Goal: Task Accomplishment & Management: Manage account settings

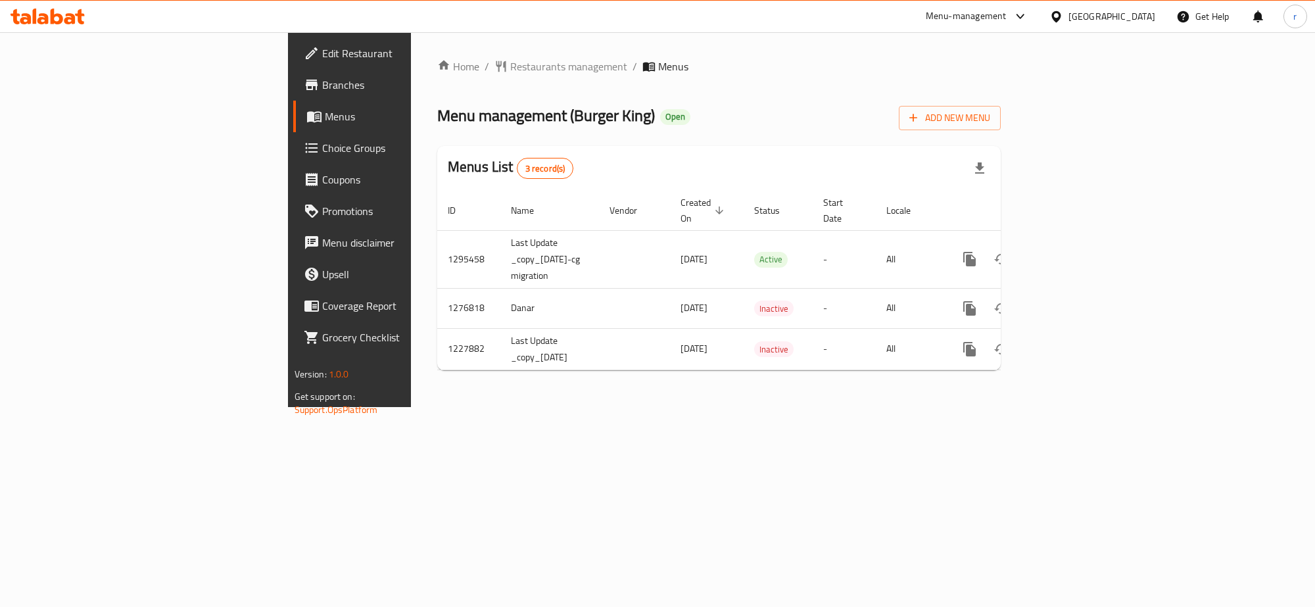
click at [322, 155] on span "Choice Groups" at bounding box center [409, 148] width 175 height 16
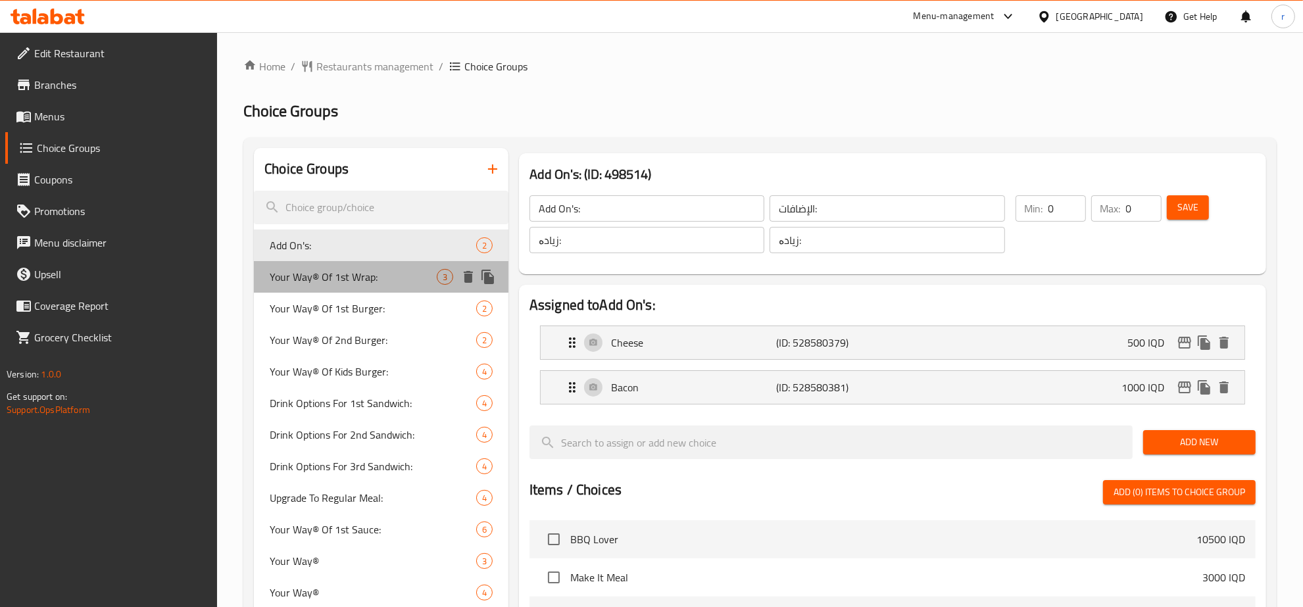
click at [380, 283] on span "Your Way® Of 1st Wrap:" at bounding box center [353, 277] width 167 height 16
type input "Your Way® Of 1st Wrap:"
type input "[PERSON_NAME]® من الراب لأول:"
type input "بە دڵی خۆت لە راپی یەکەم:"
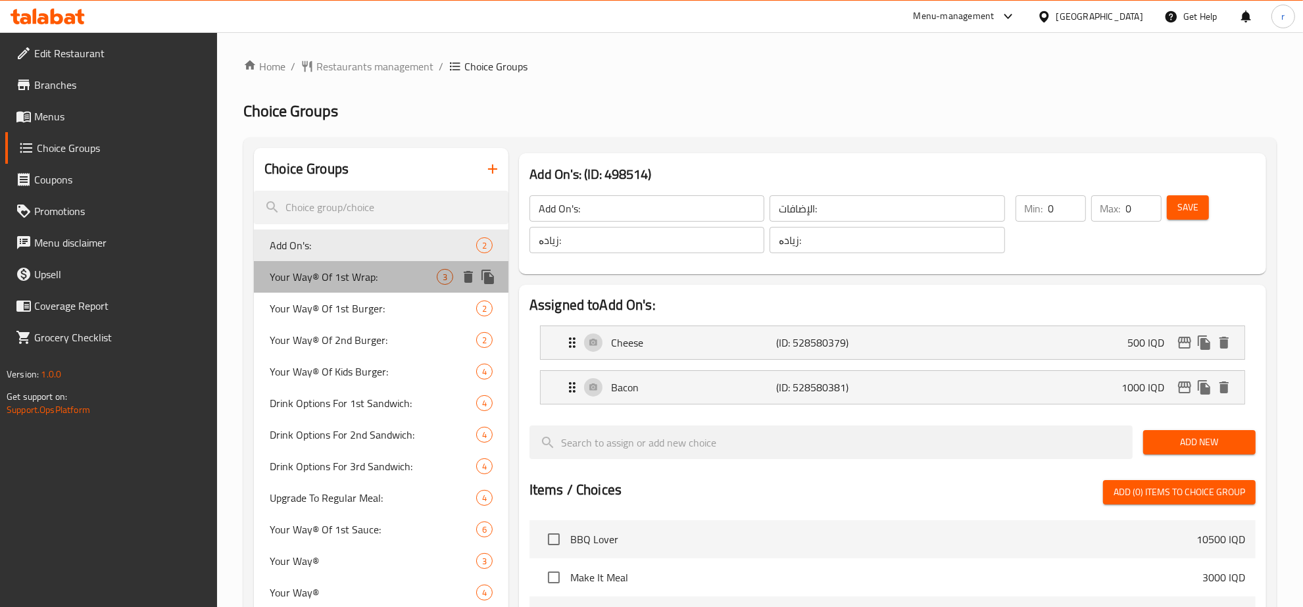
type input "1"
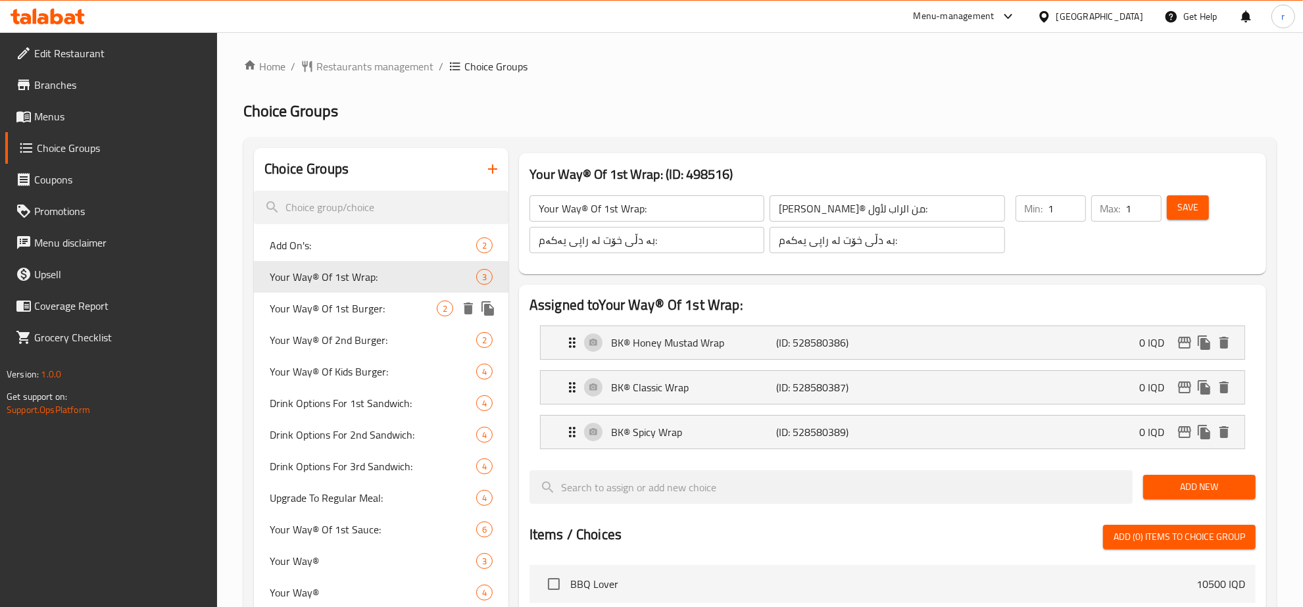
click at [383, 304] on span "Your Way® Of 1st Burger:" at bounding box center [353, 309] width 167 height 16
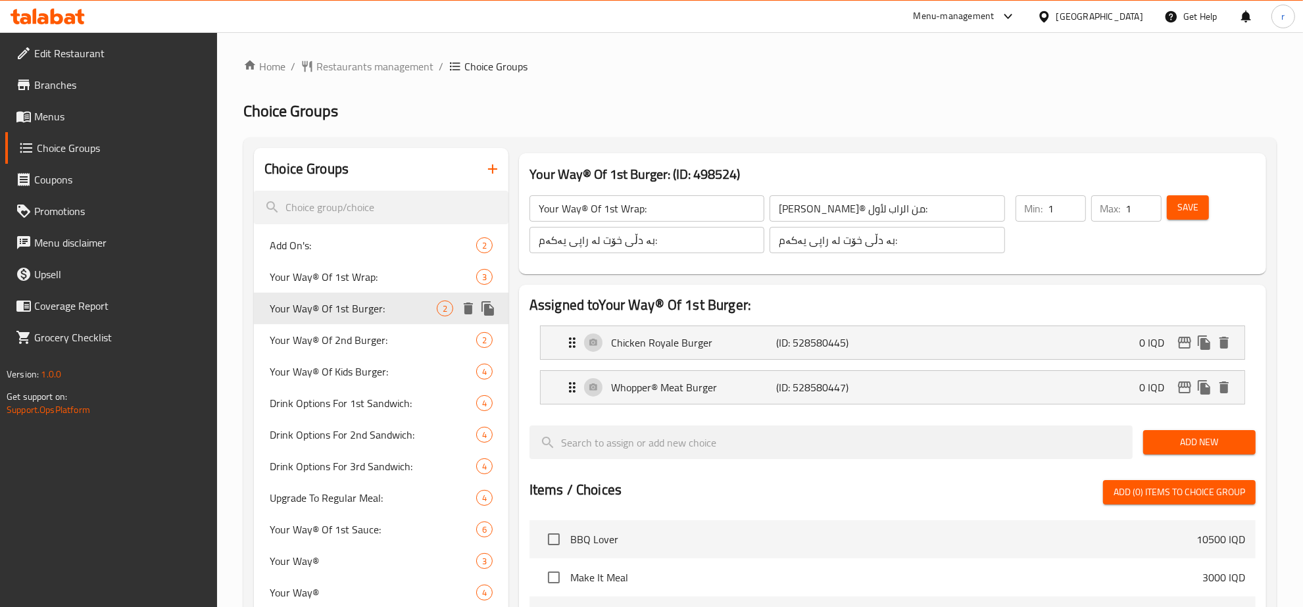
type input "Your Way® Of 1st Burger:"
type input "علی مزاجک® من البرجر الأول:"
type input "بە دڵی خۆت بەرگری یەکەم:"
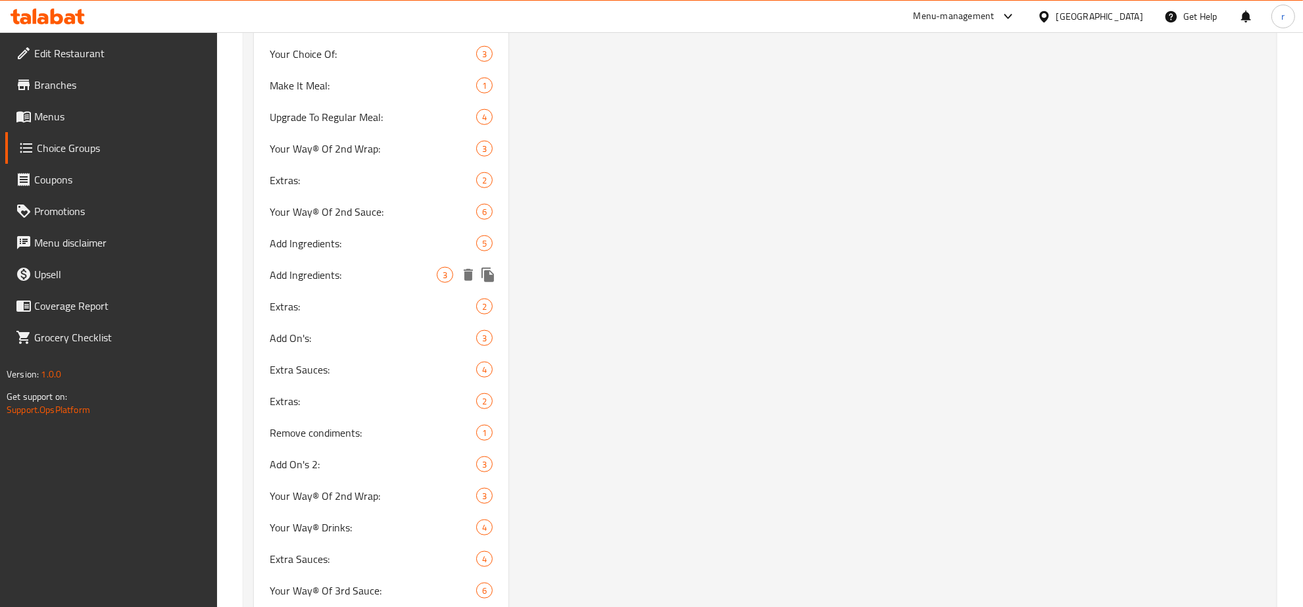
scroll to position [959, 0]
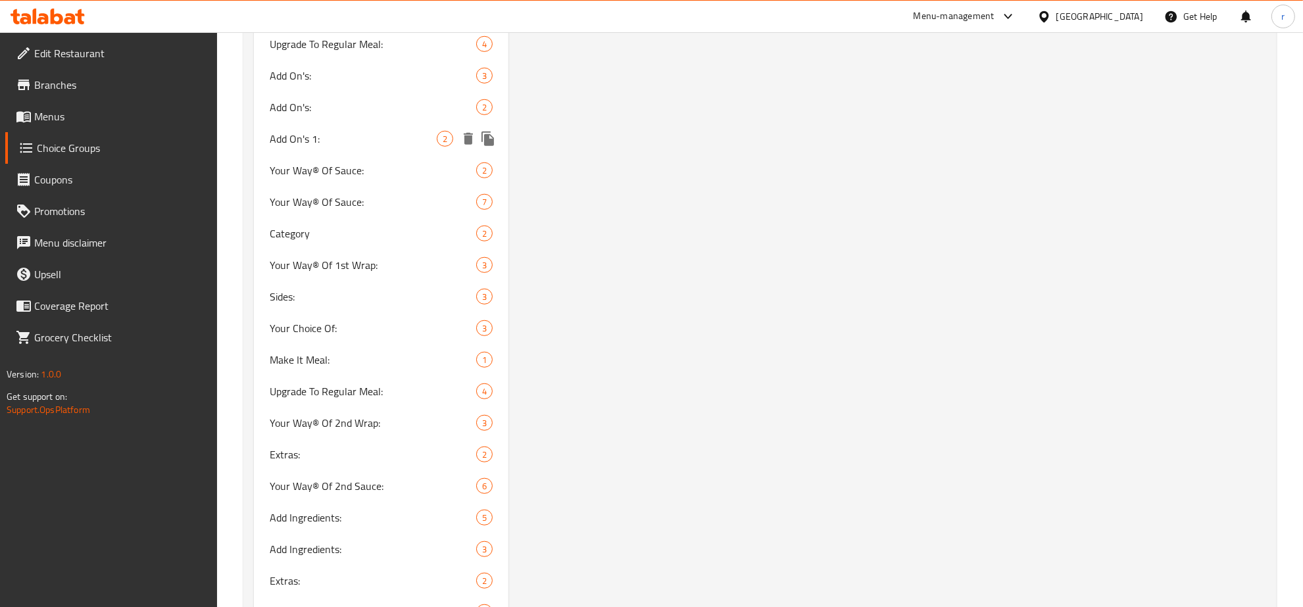
click at [414, 141] on span "Add On's 1:" at bounding box center [353, 139] width 167 height 16
type input "Add On's 1:"
type input "الإضافات 1:"
type input "زیادە 1:"
type input "زیادە:"
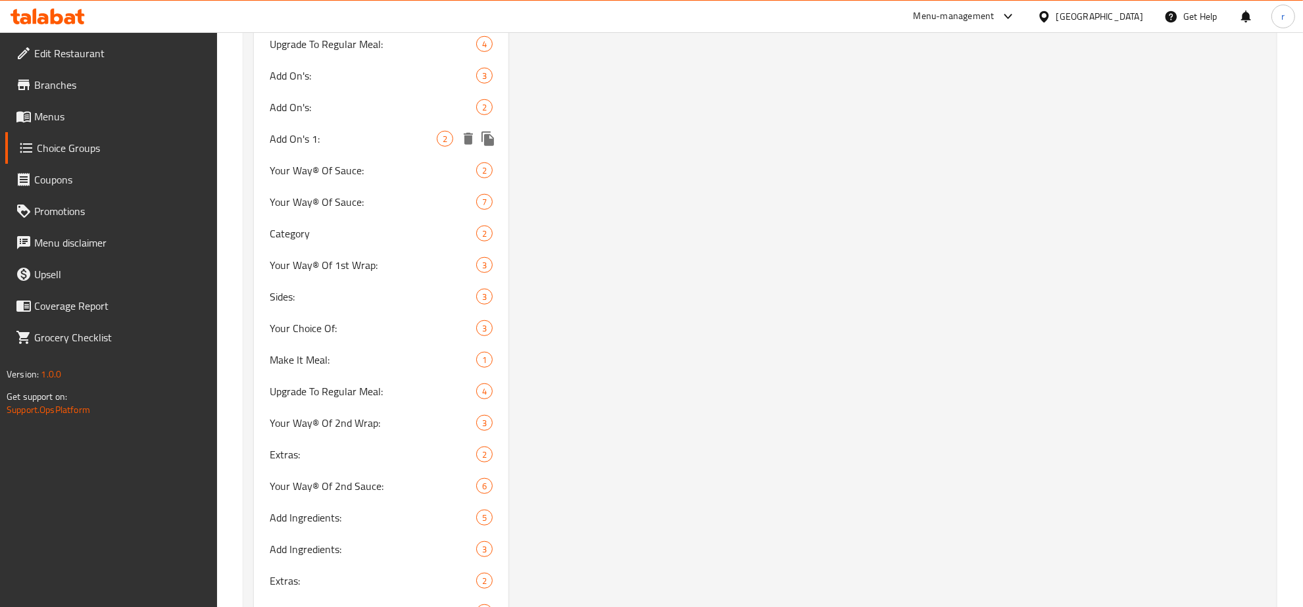
type input "0"
type input "2"
click at [355, 102] on span "Add On's:" at bounding box center [353, 107] width 167 height 16
type input "Add On's:"
type input "الإضافات:"
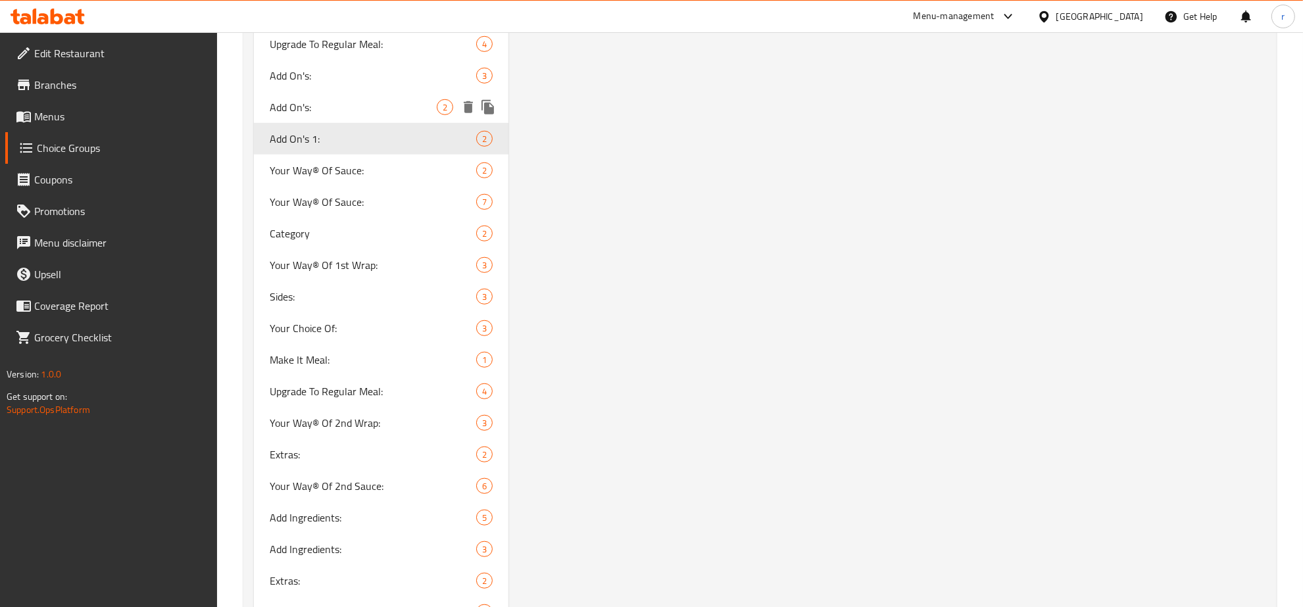
type input "زیادە:"
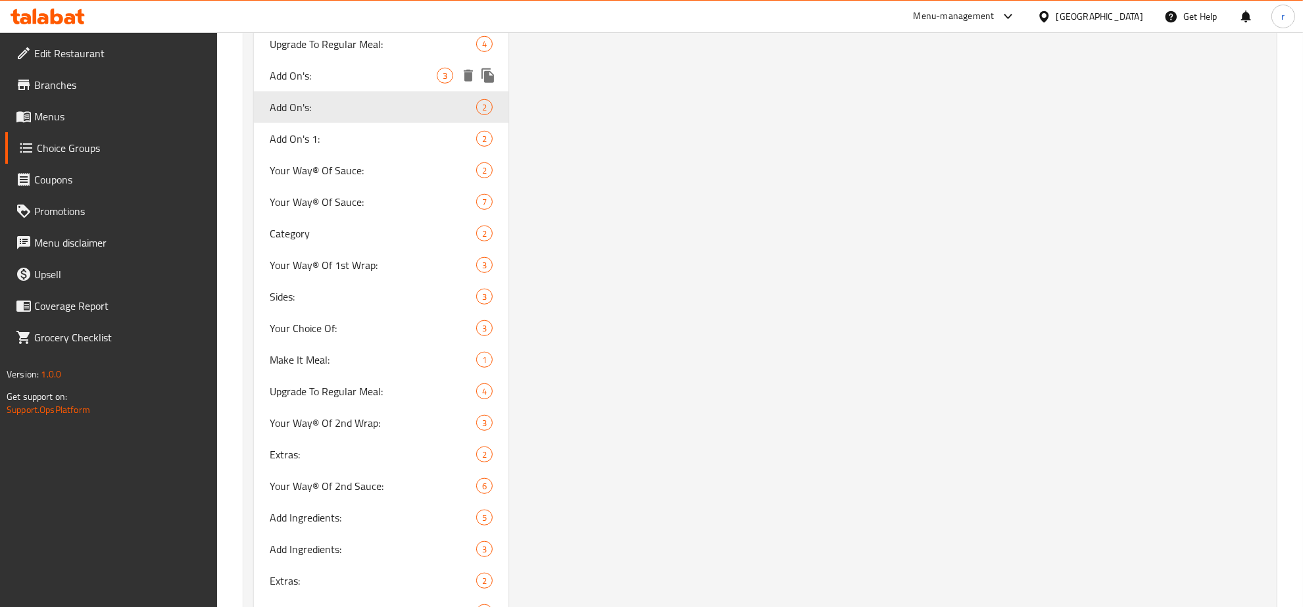
click at [363, 76] on span "Add On's:" at bounding box center [353, 76] width 167 height 16
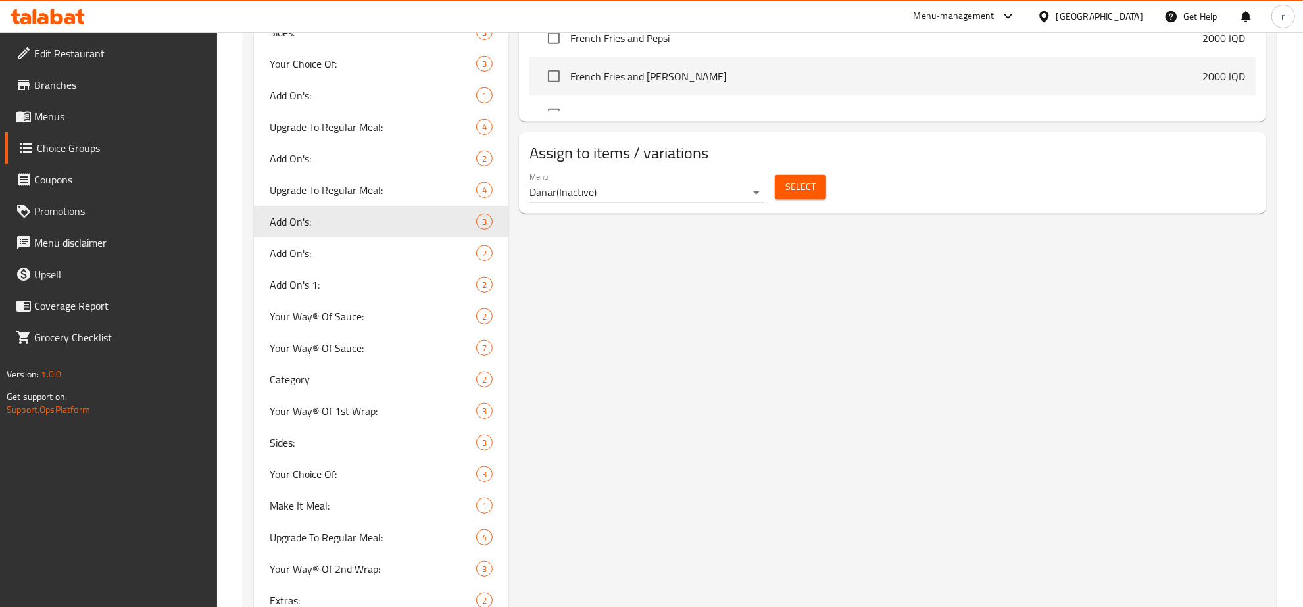
scroll to position [822, 0]
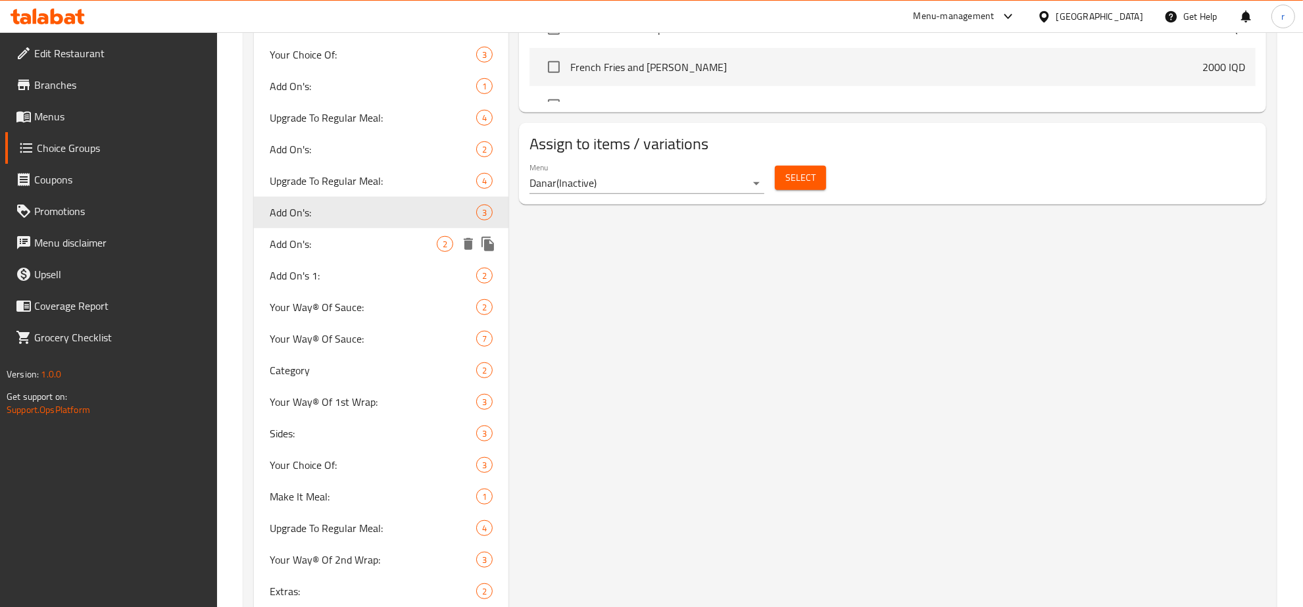
click at [385, 245] on span "Add On's:" at bounding box center [353, 244] width 167 height 16
type input "2"
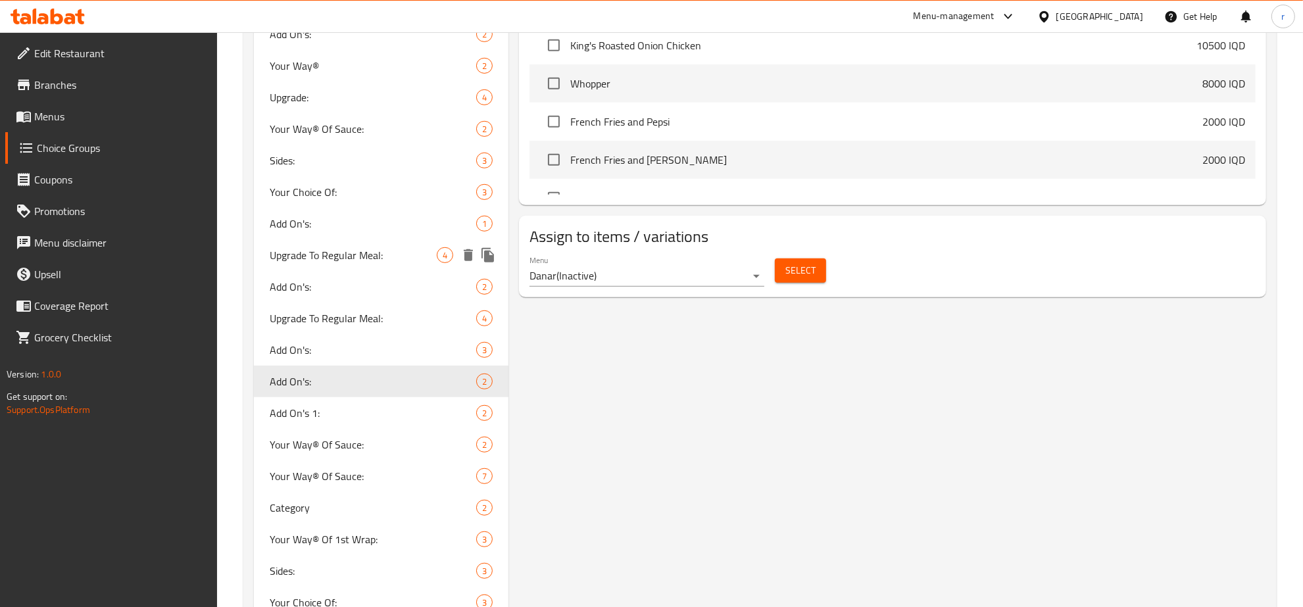
scroll to position [959, 0]
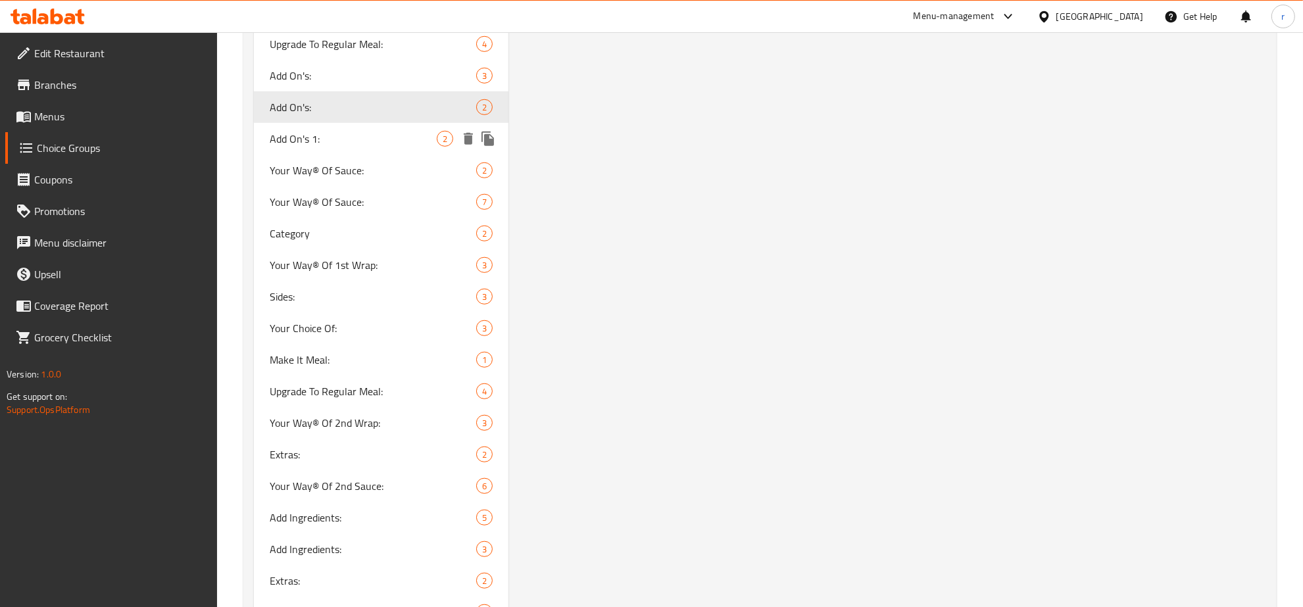
click at [347, 142] on span "Add On's 1:" at bounding box center [353, 139] width 167 height 16
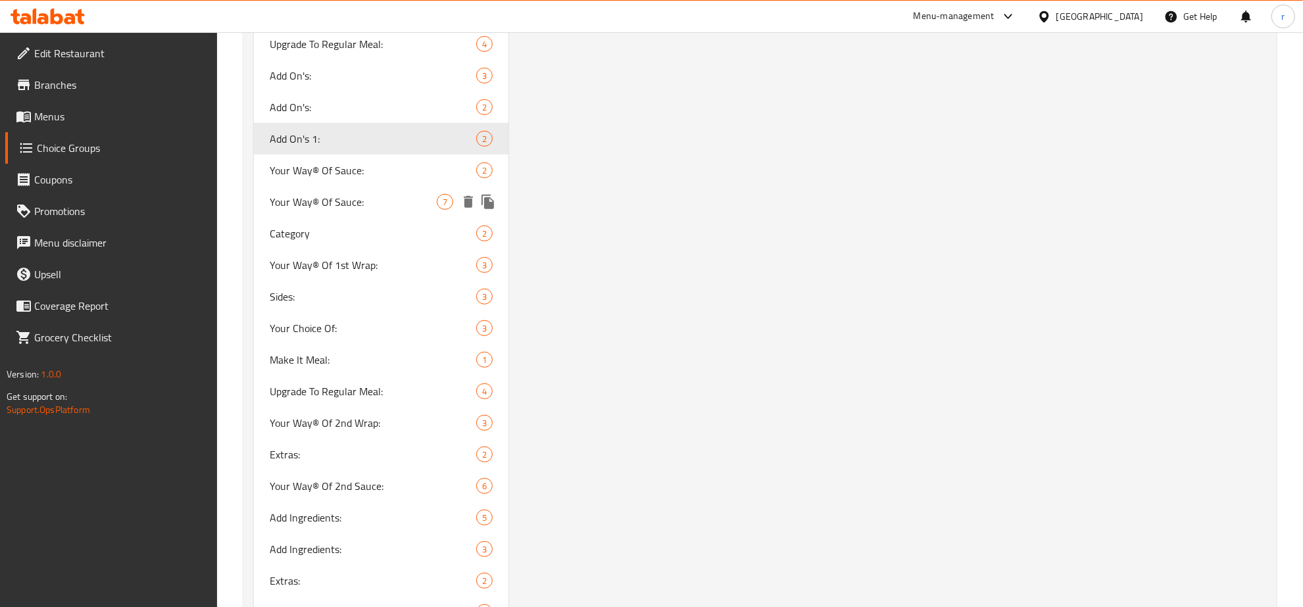
type input "Add On's 1:"
type input "الإضافات 1:"
type input "زیادە 1:"
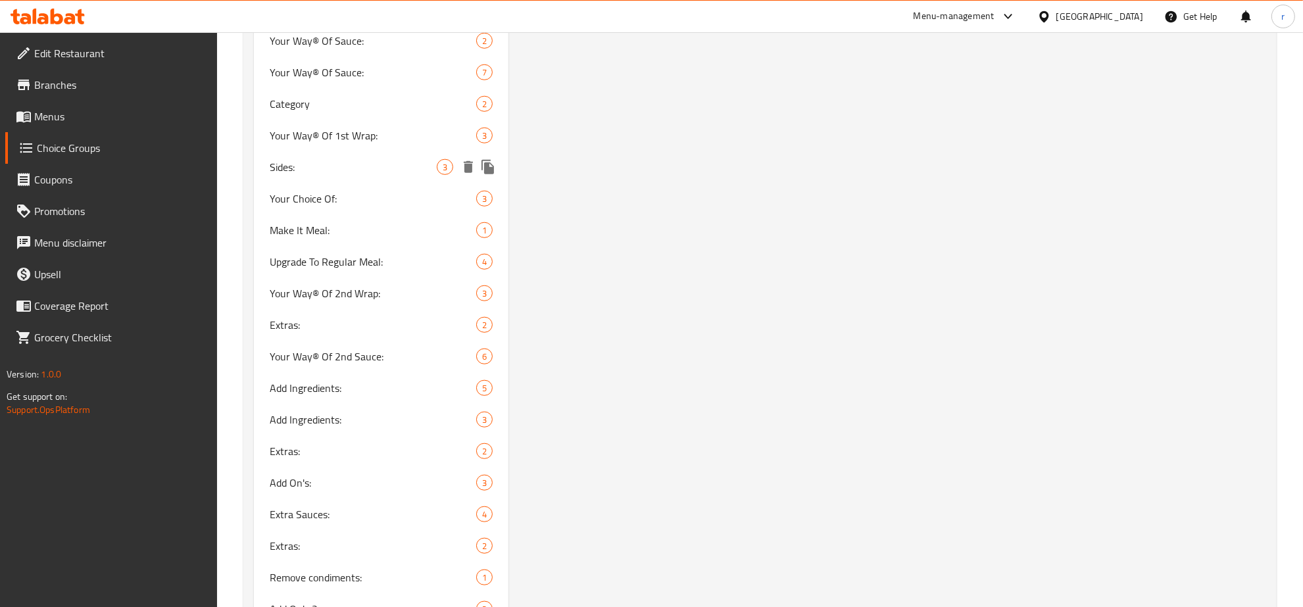
scroll to position [1233, 0]
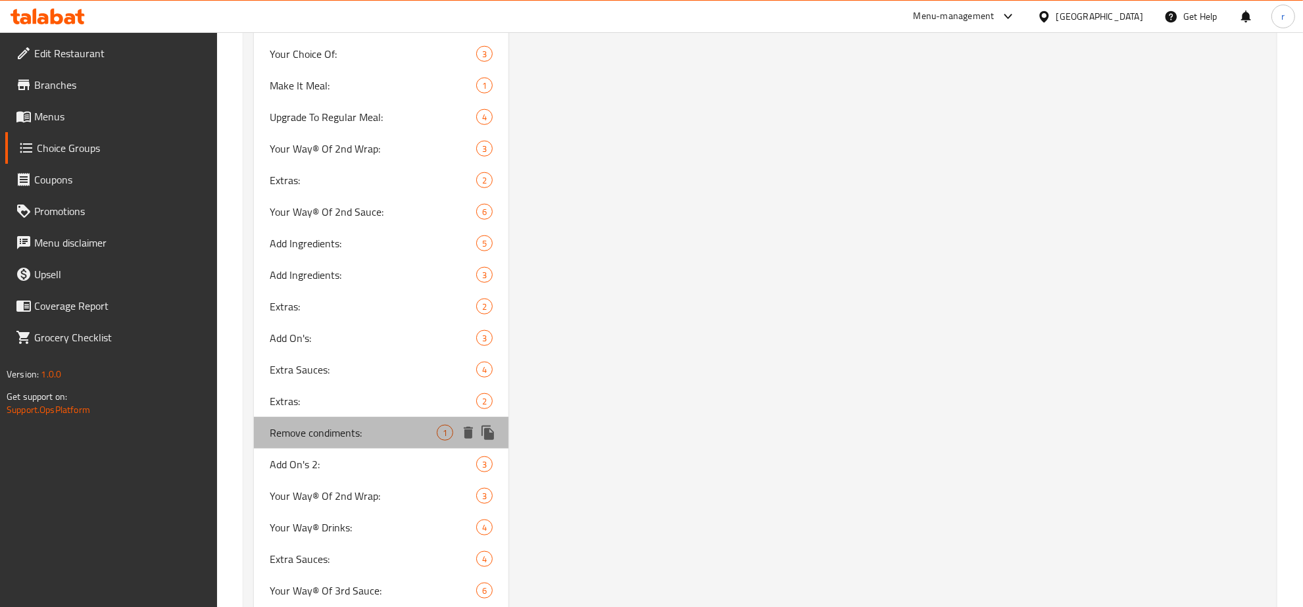
click at [347, 441] on div "Remove condiments: 1" at bounding box center [381, 433] width 254 height 32
type input "Remove condiments:"
type input "إزالة التوابل:"
type input "لابردنی بەهارات:"
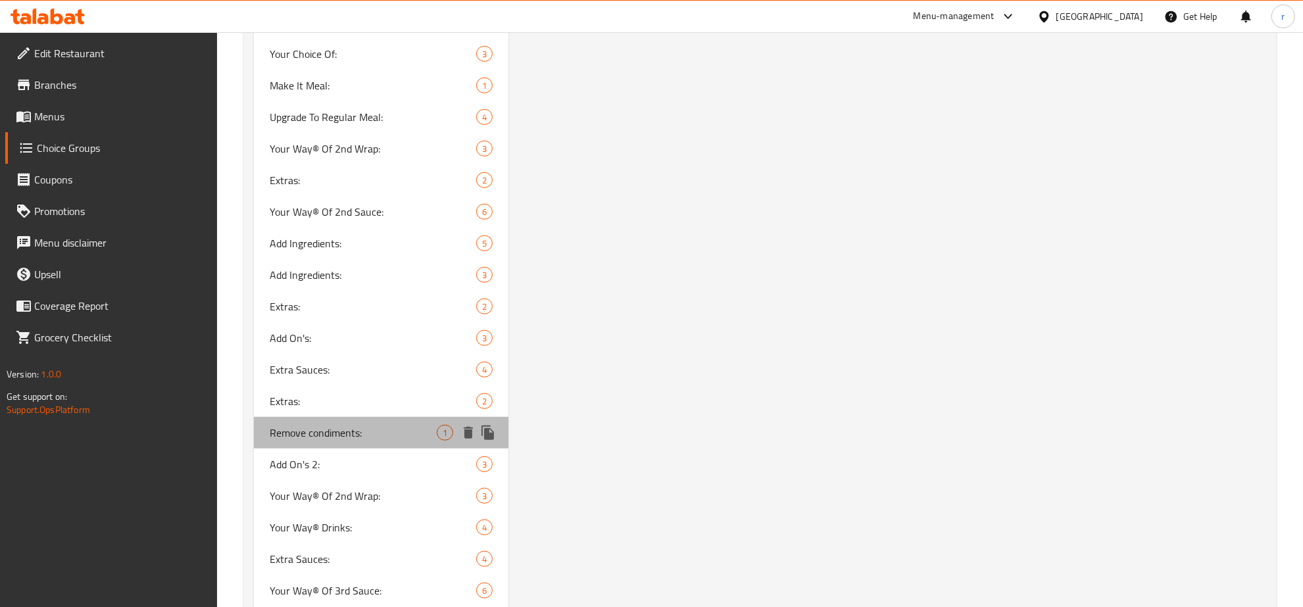
type input "0"
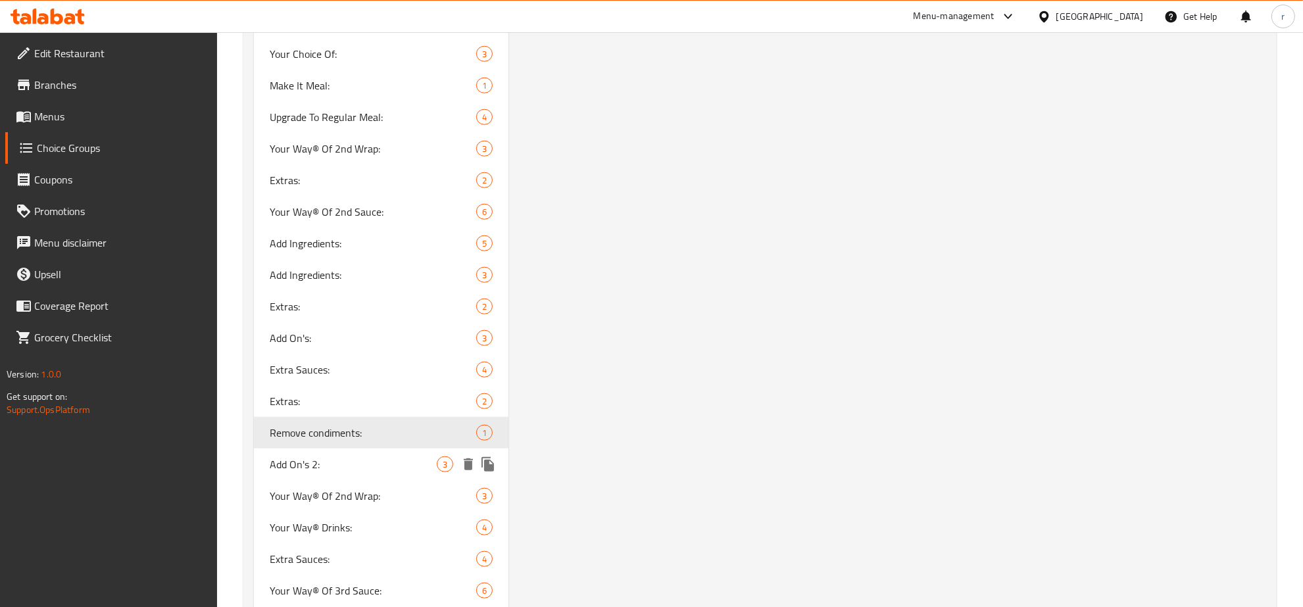
click at [344, 448] on div "Add On's 2: 3" at bounding box center [381, 464] width 254 height 32
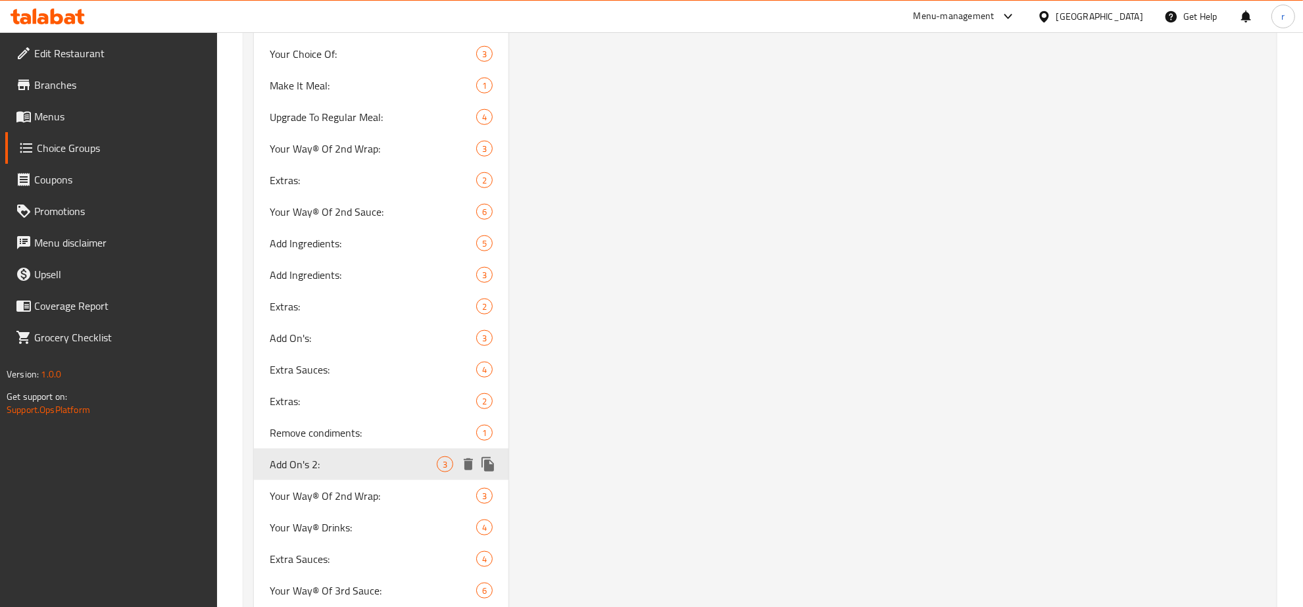
type input "Add On's 2:"
type input "الإضافات 2:"
type input "زیادە 2:"
type input "زیادە:"
type input "3"
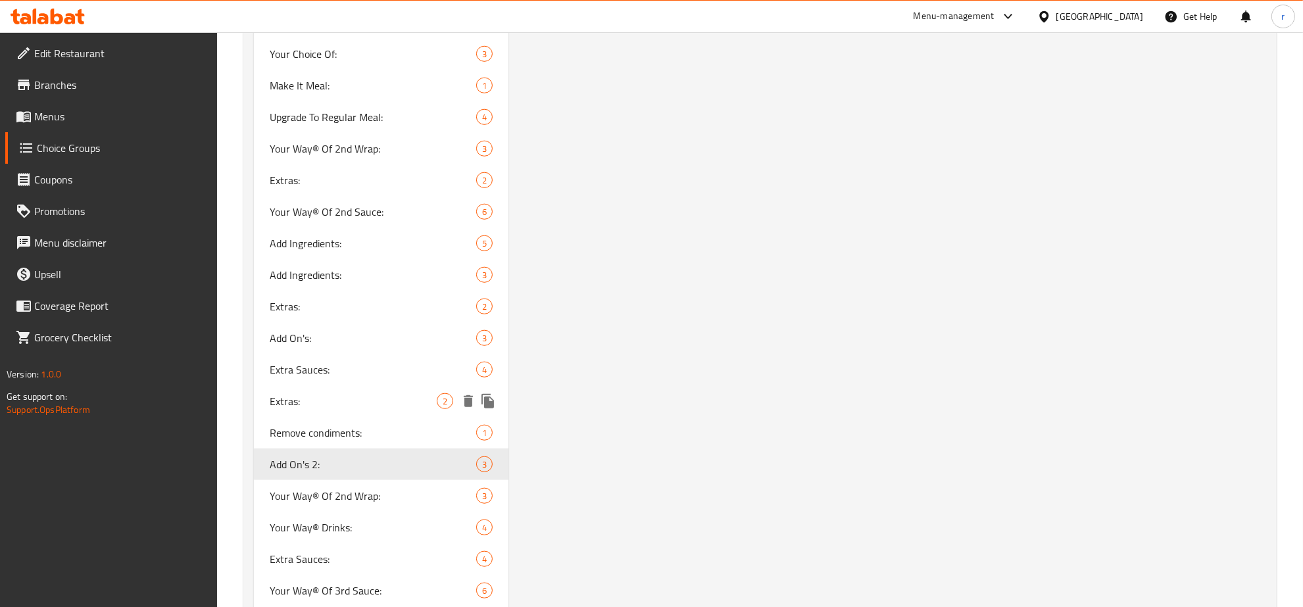
click at [355, 401] on span "Extras:" at bounding box center [353, 401] width 167 height 16
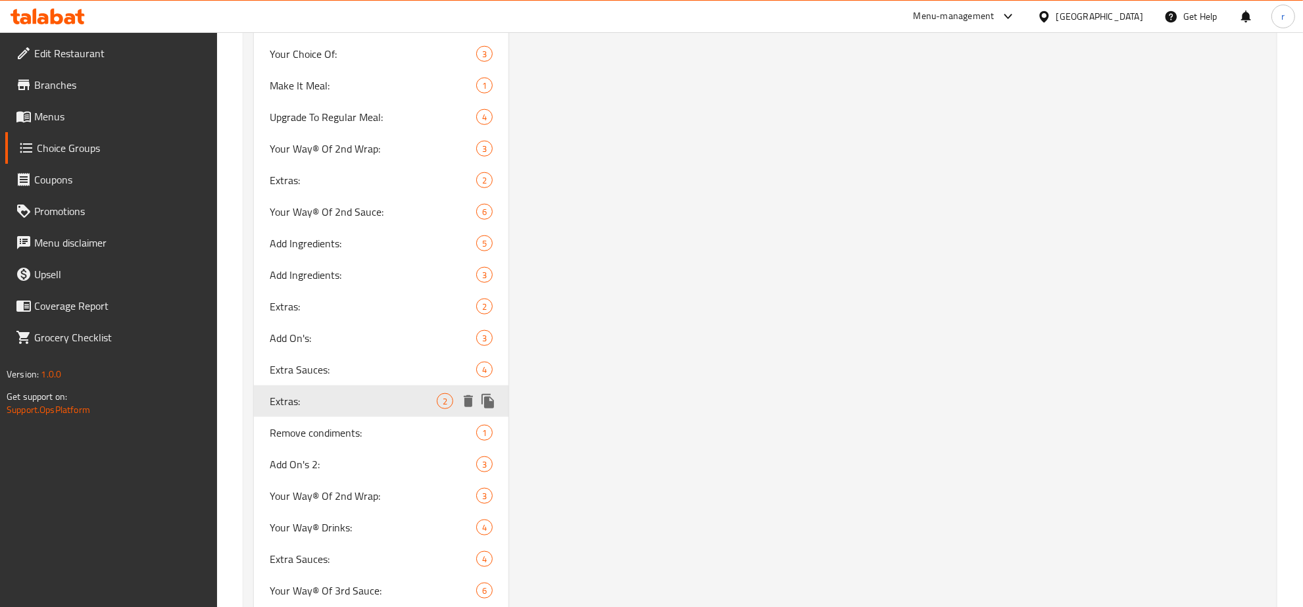
type input "Extras:"
type input "الإكسترا:"
type input "ئێکسترا:"
type input "0"
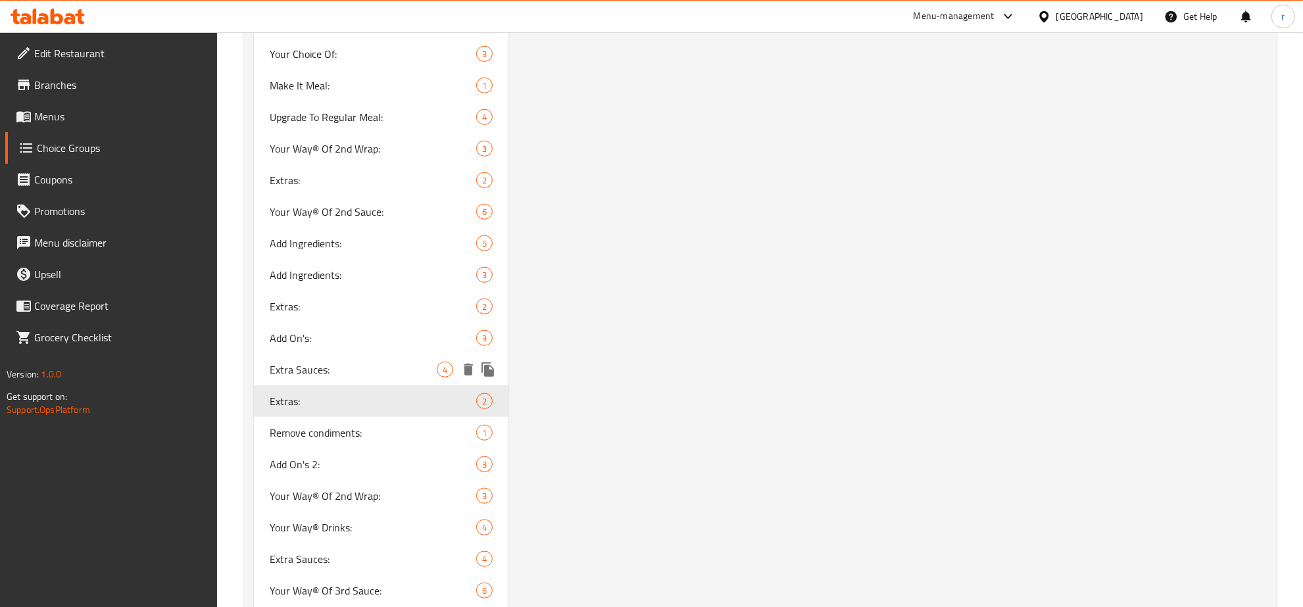
click at [375, 365] on span "Extra Sauces:" at bounding box center [353, 370] width 167 height 16
type input "Extra Sauces:"
type input "الصلصات الإضافية:"
type input "سۆسی زیادە:"
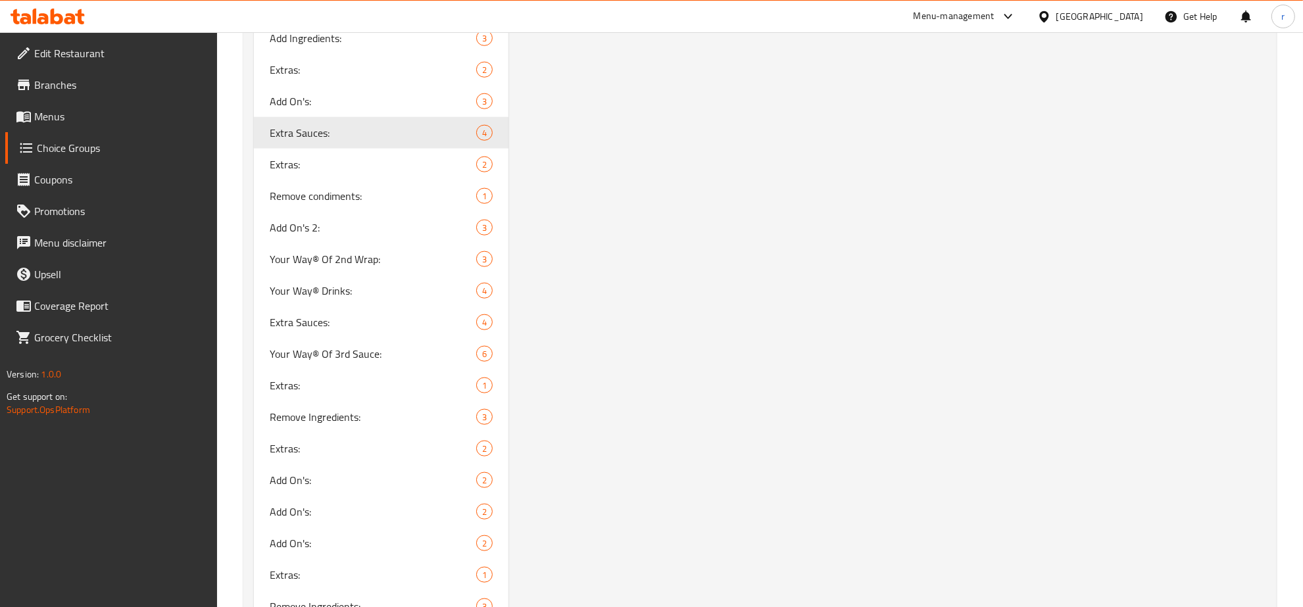
scroll to position [1506, 0]
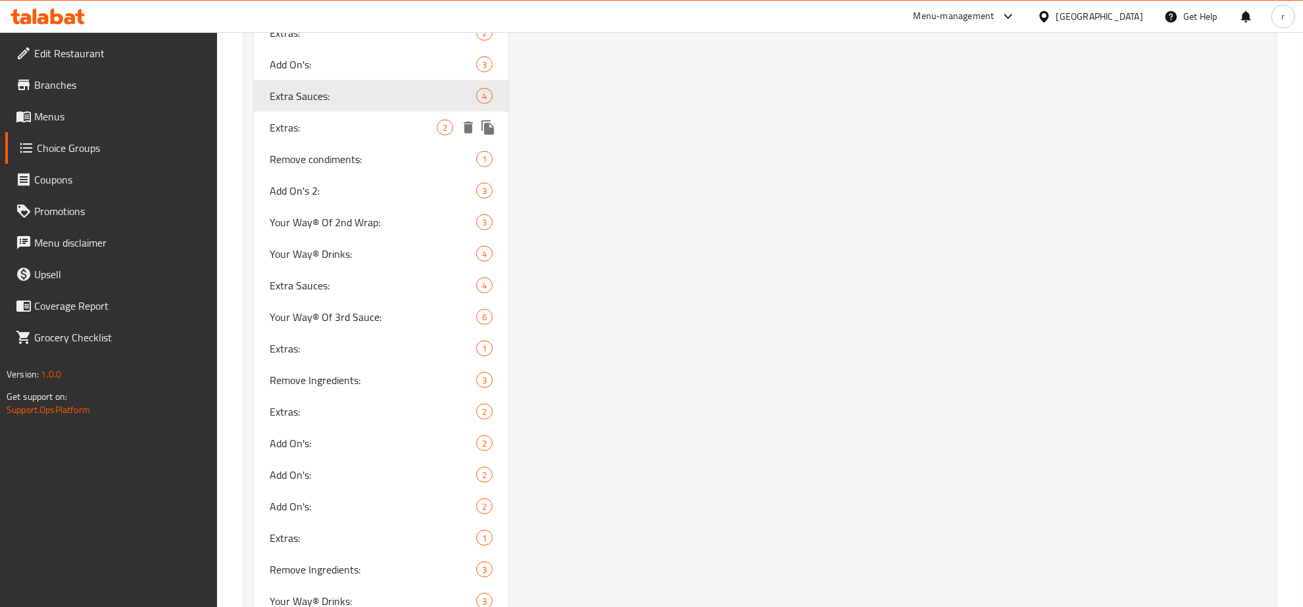
click at [422, 126] on span "Extras:" at bounding box center [353, 128] width 167 height 16
type input "Extras:"
type input "الإكسترا:"
type input "ئێکسترا:"
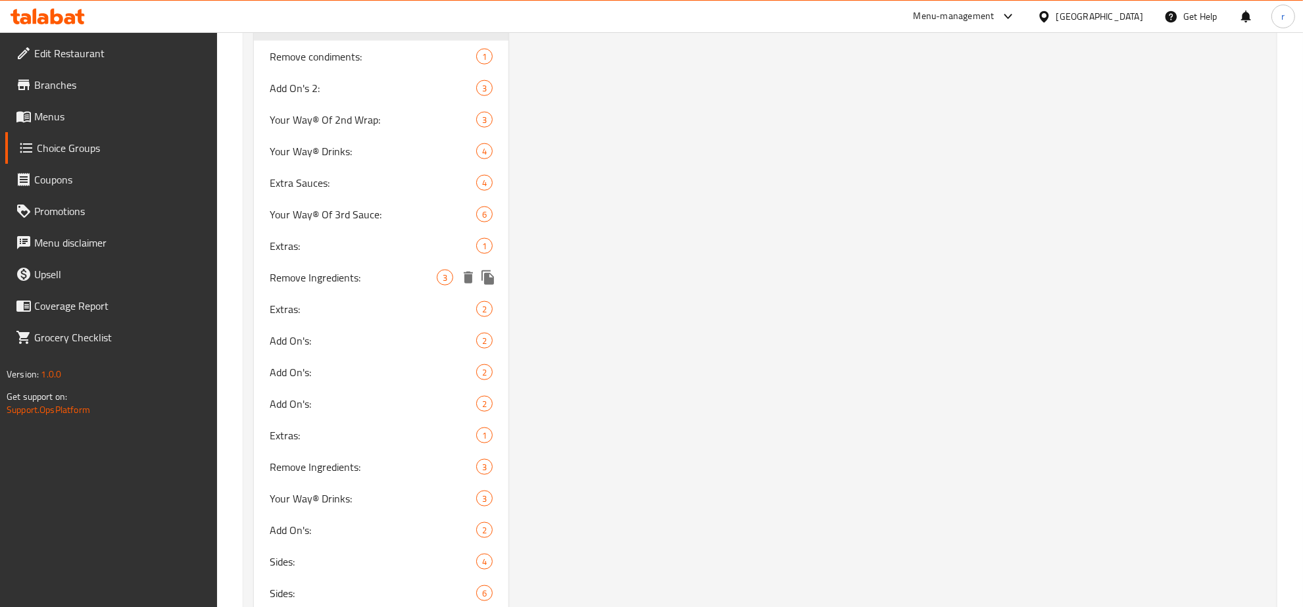
scroll to position [1644, 0]
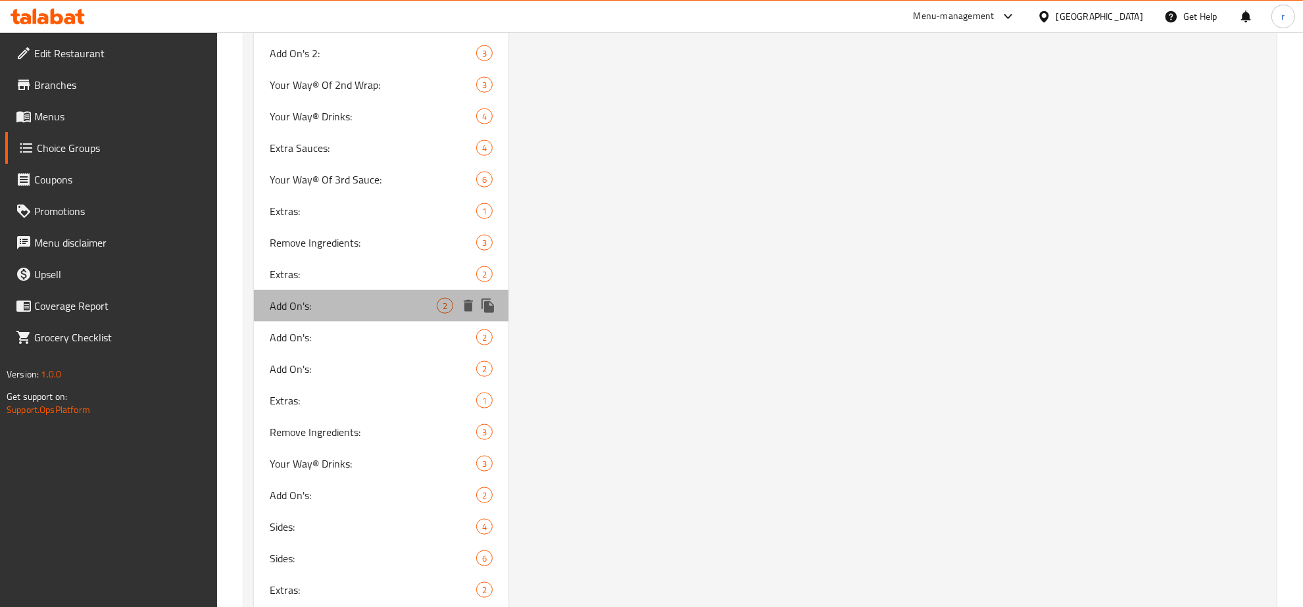
click at [402, 304] on span "Add On's:" at bounding box center [353, 306] width 167 height 16
type input "Add On's:"
type input "الإضافات:"
type input "زیادە:"
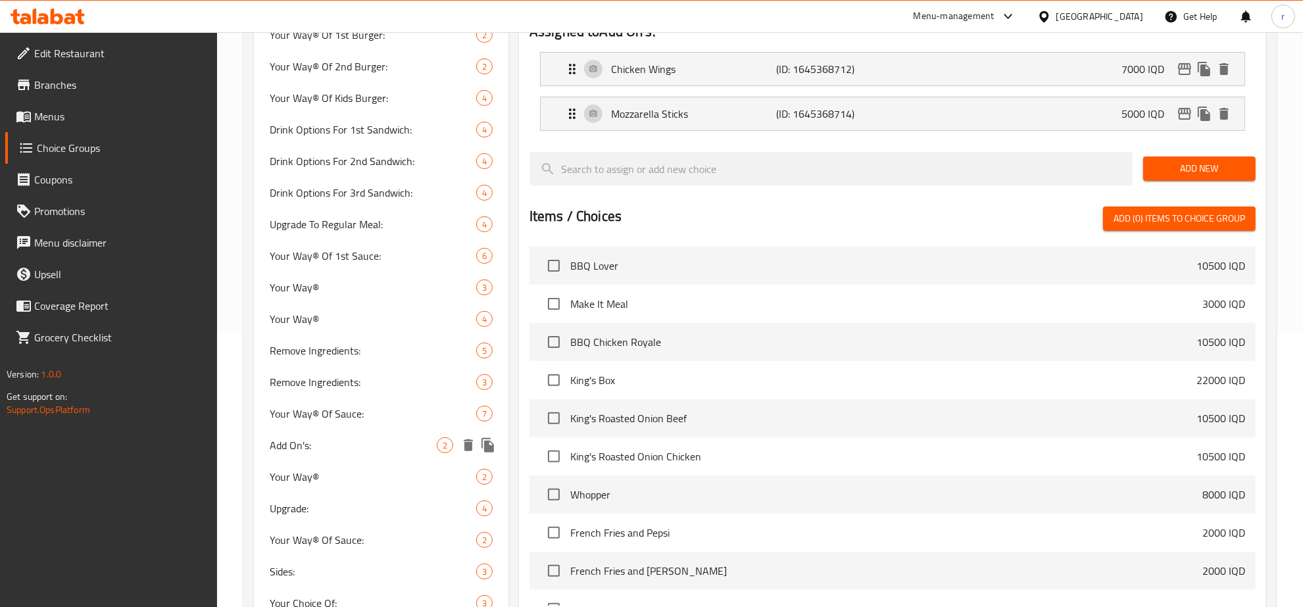
scroll to position [137, 0]
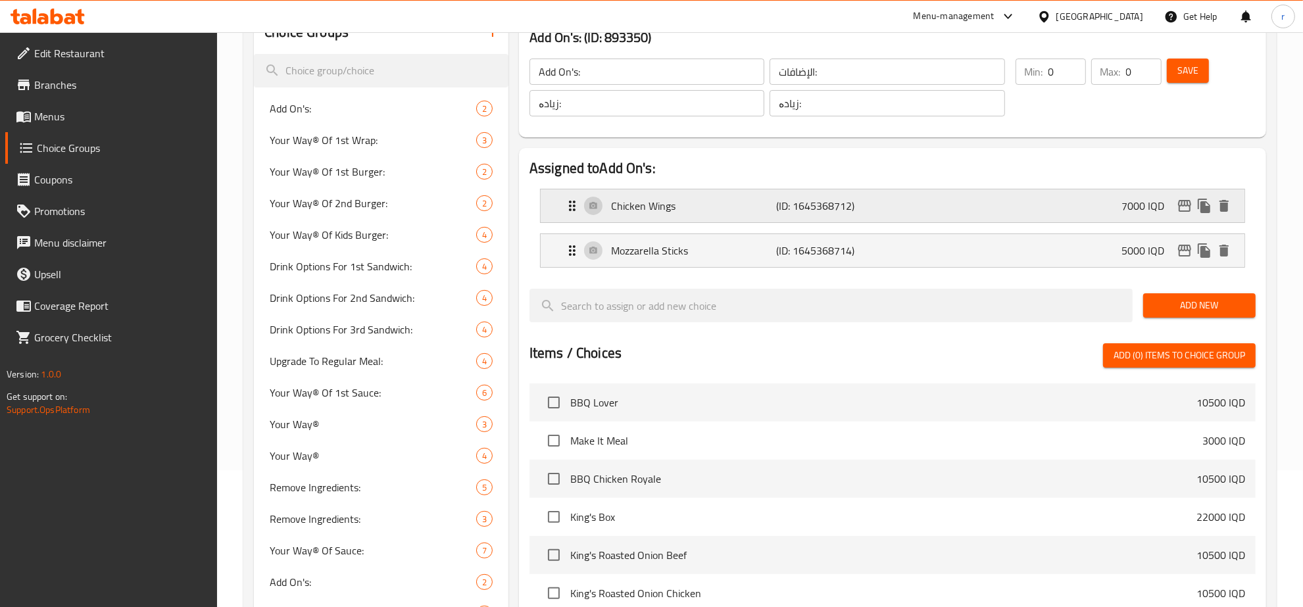
click at [590, 207] on div "Chicken Wings (ID: 1645368712) 7000 IQD" at bounding box center [896, 205] width 664 height 33
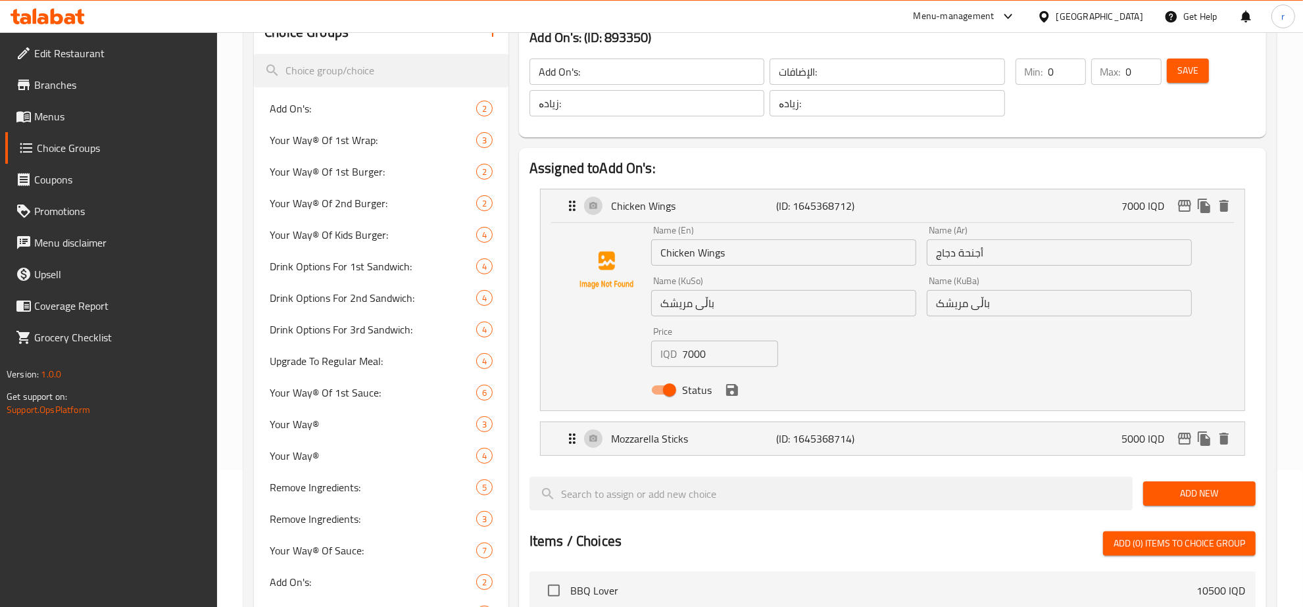
click at [558, 228] on div "Name (En) Chicken Wings Name (En) Name (Ar) أجنحة دجاج Name (Ar) Name (KuSo) با…" at bounding box center [893, 316] width 704 height 187
click at [558, 216] on div "Chicken Wings (ID: 1645368712) 7000 IQD" at bounding box center [893, 205] width 704 height 33
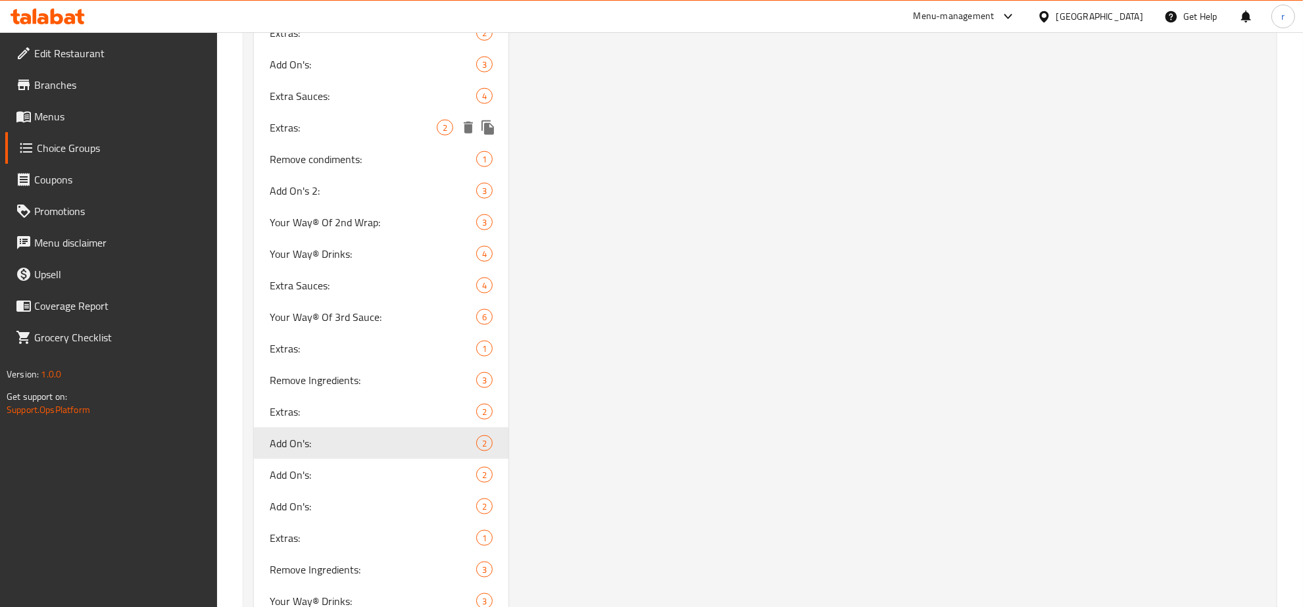
scroll to position [1644, 0]
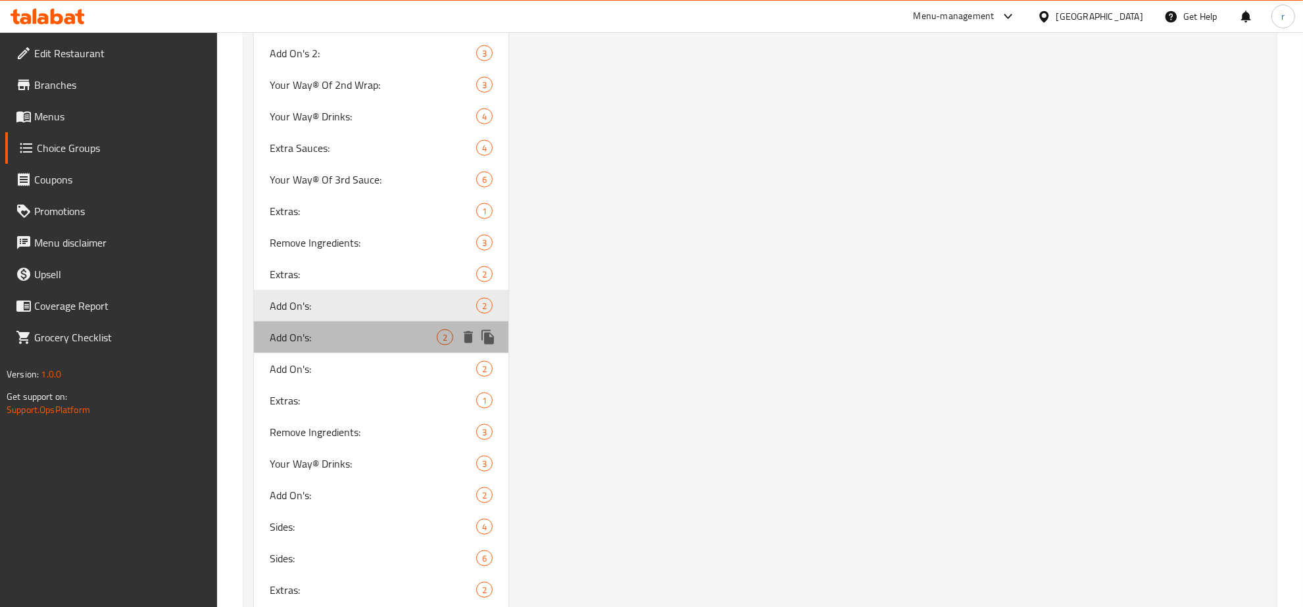
click at [378, 335] on span "Add On's:" at bounding box center [353, 337] width 167 height 16
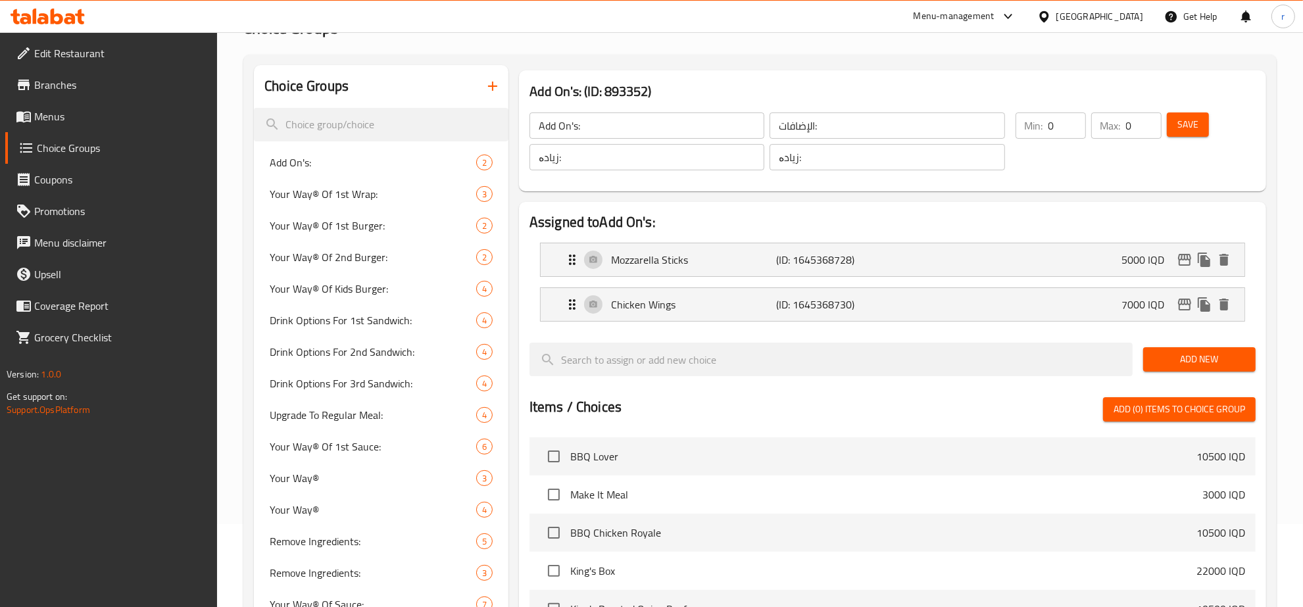
scroll to position [137, 0]
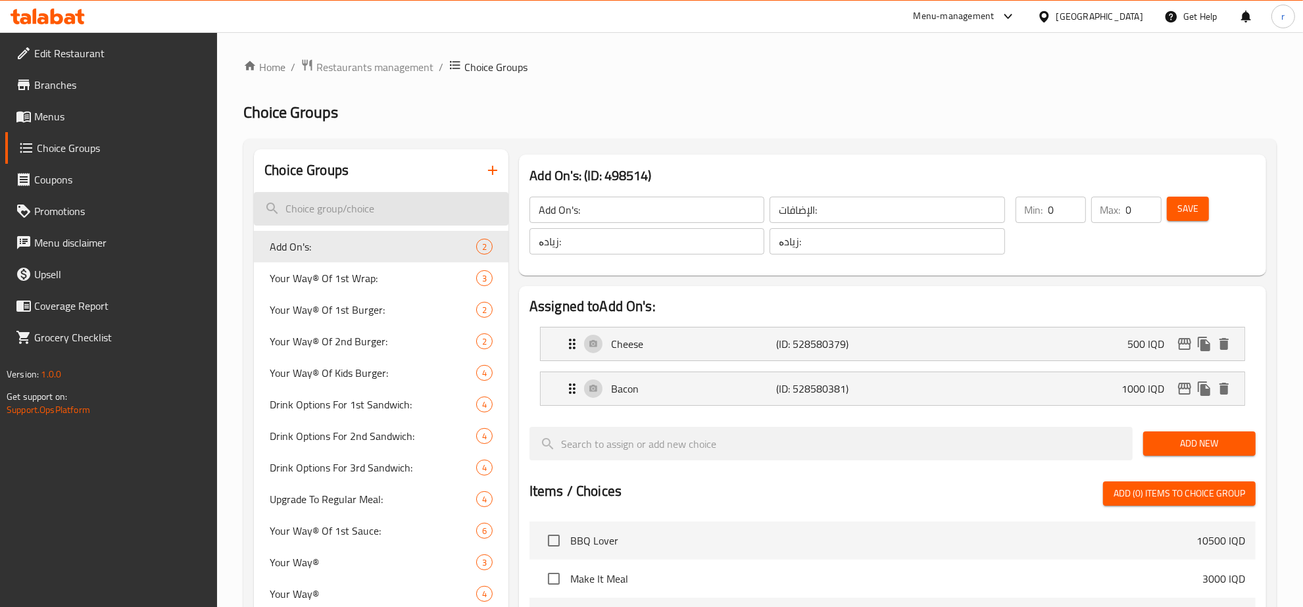
click at [349, 215] on input "search" at bounding box center [381, 209] width 254 height 34
paste input "Whopper Add On's:"
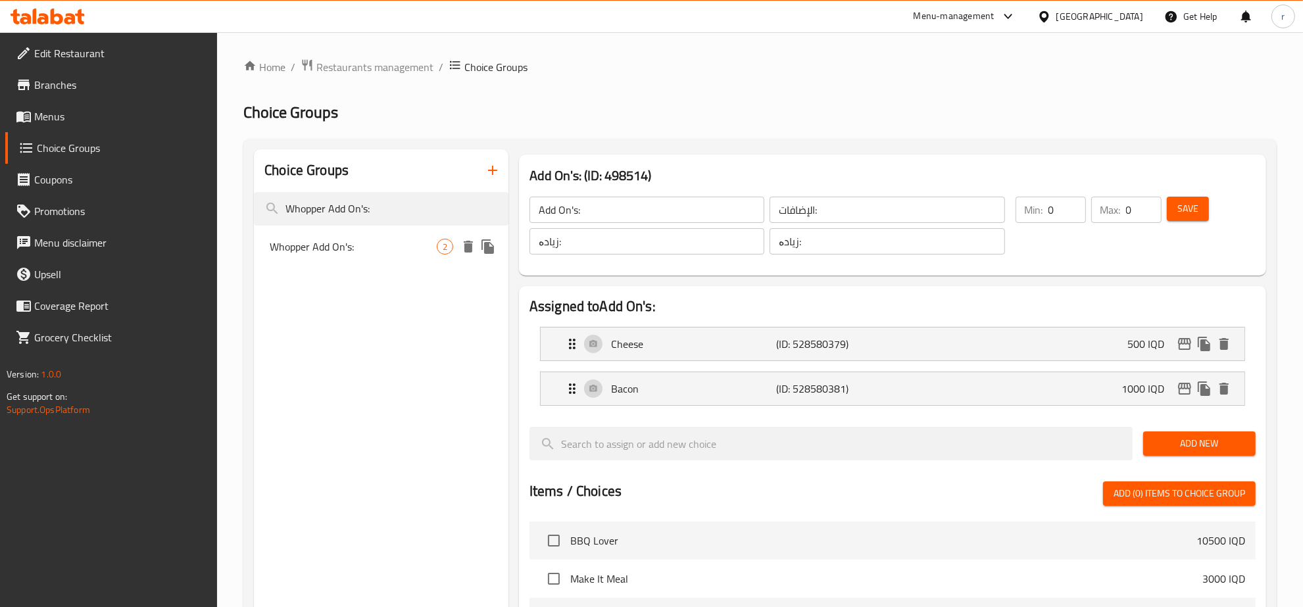
type input "Whopper Add On's:"
click at [347, 244] on span "Whopper Add On's:" at bounding box center [353, 247] width 167 height 16
type input "Whopper Add On's:"
type input "2"
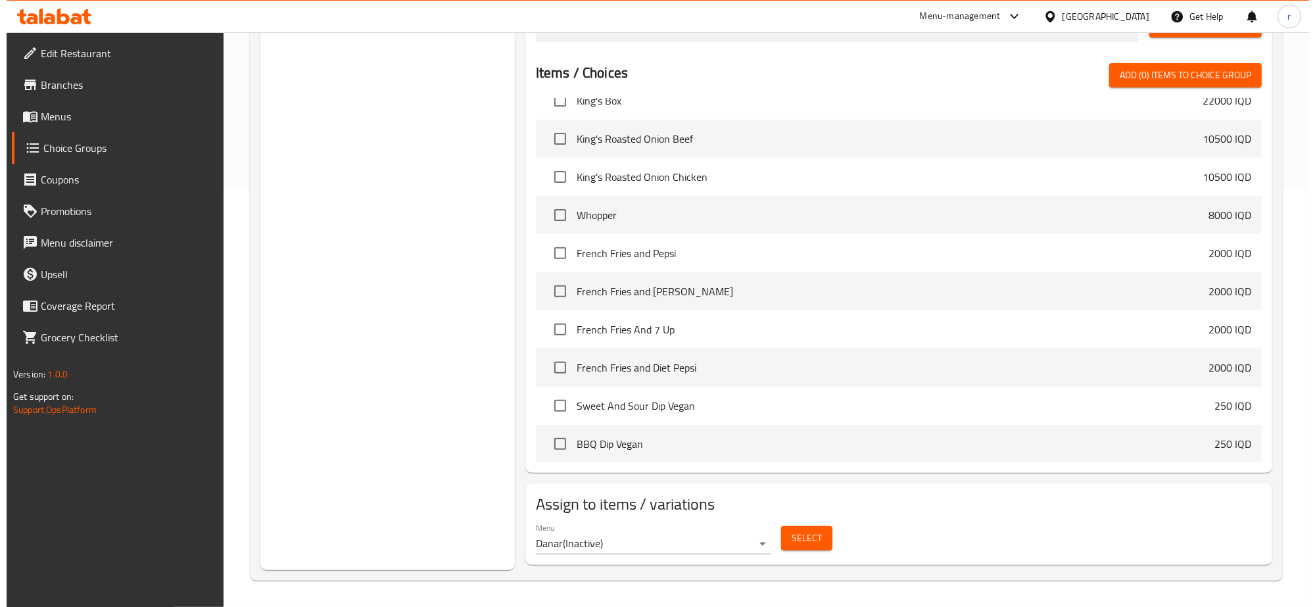
scroll to position [137, 0]
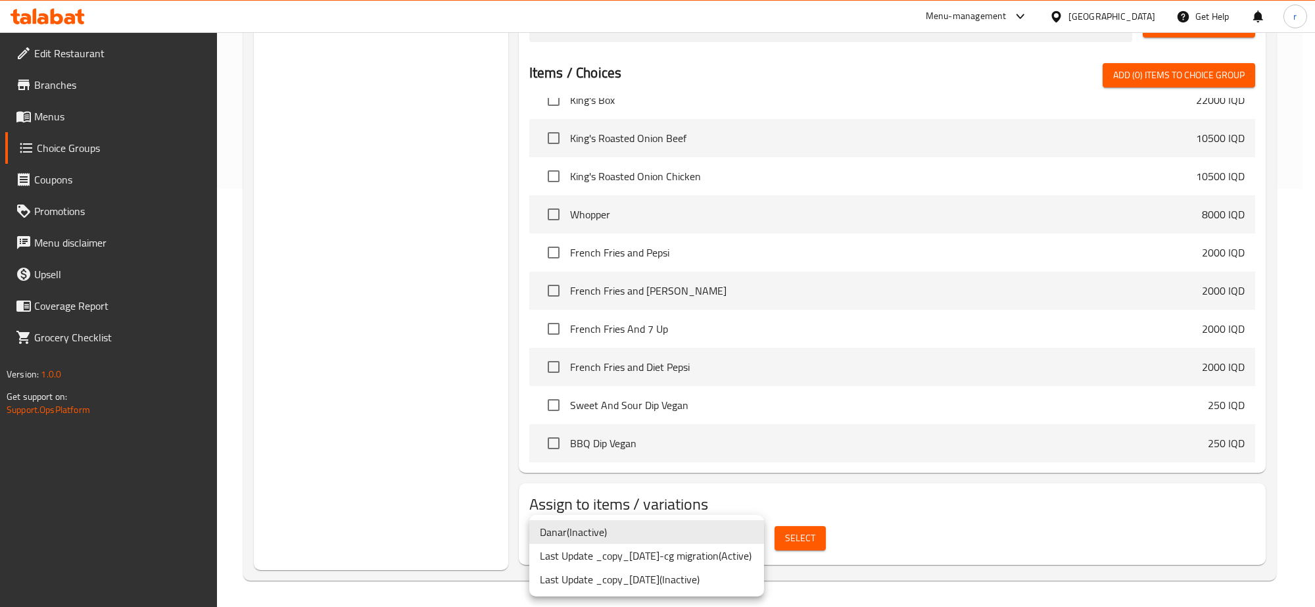
click at [669, 549] on li "Last Update _copy_[DATE]-cg migration ( Active )" at bounding box center [646, 556] width 235 height 24
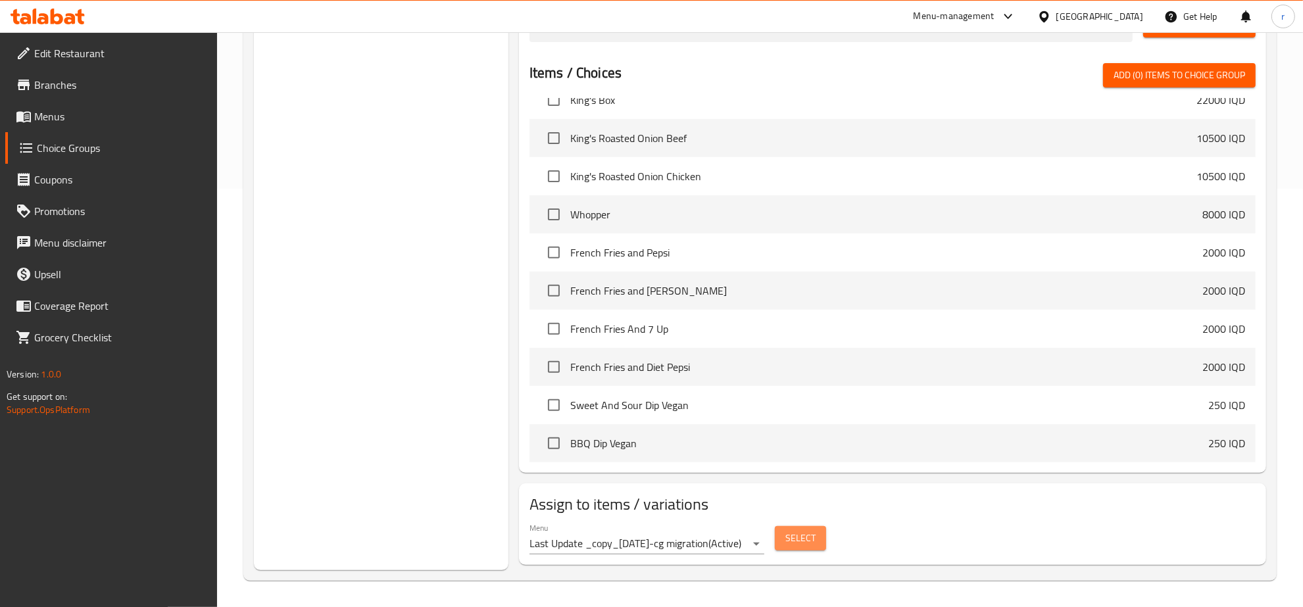
click at [792, 542] on span "Select" at bounding box center [800, 538] width 30 height 16
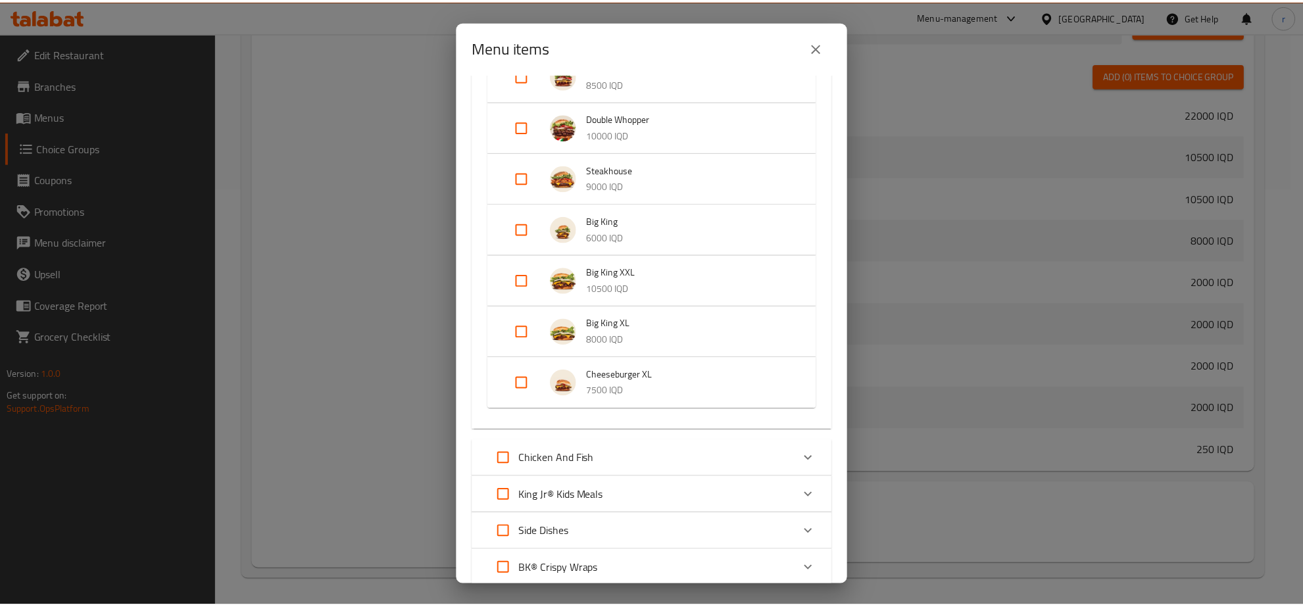
scroll to position [0, 0]
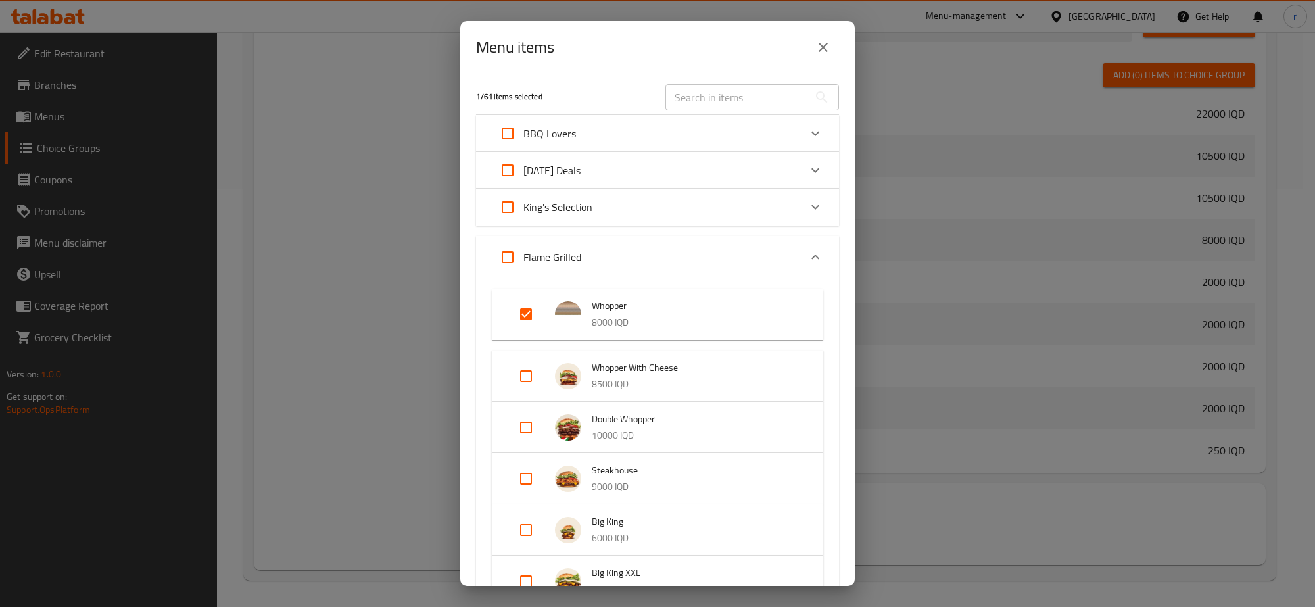
drag, startPoint x: 639, startPoint y: 303, endPoint x: 613, endPoint y: 268, distance: 44.2
click at [598, 295] on li "Whopper 8000 IQD" at bounding box center [658, 314] width 300 height 46
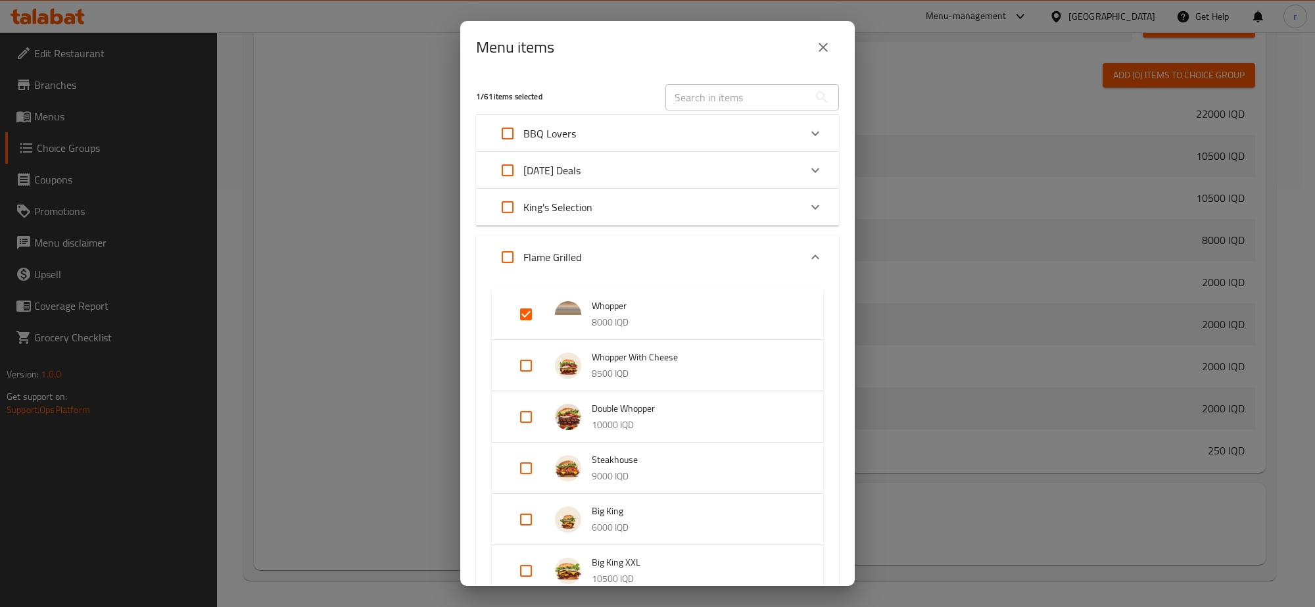
click at [812, 58] on button "close" at bounding box center [823, 48] width 32 height 32
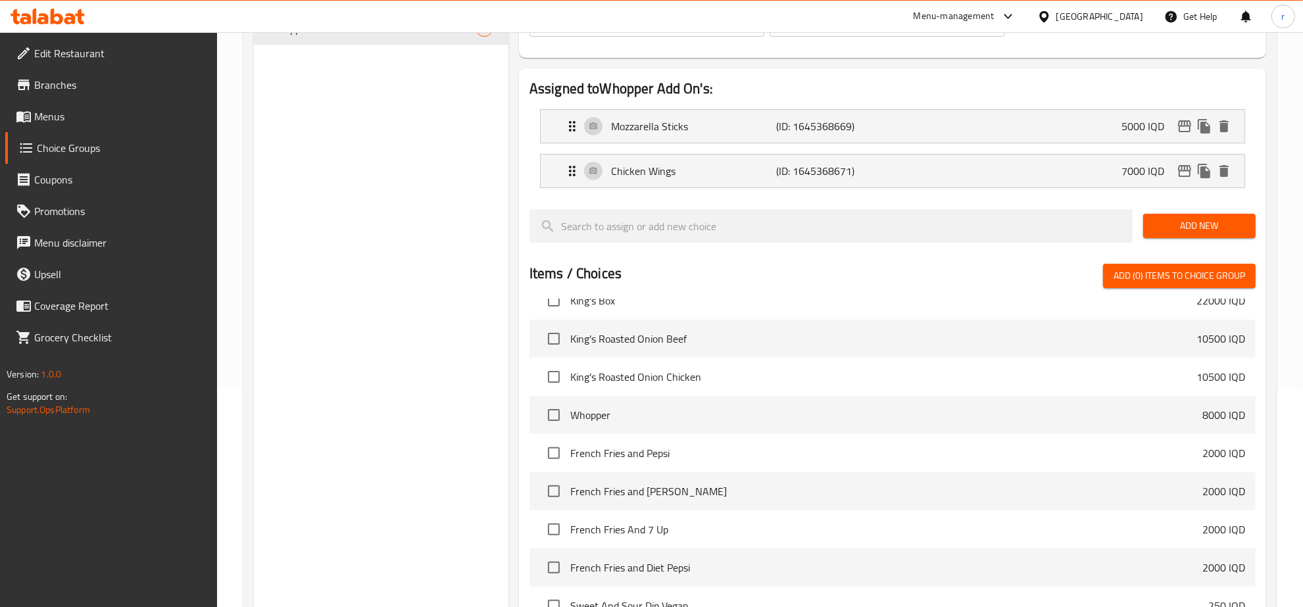
scroll to position [7, 0]
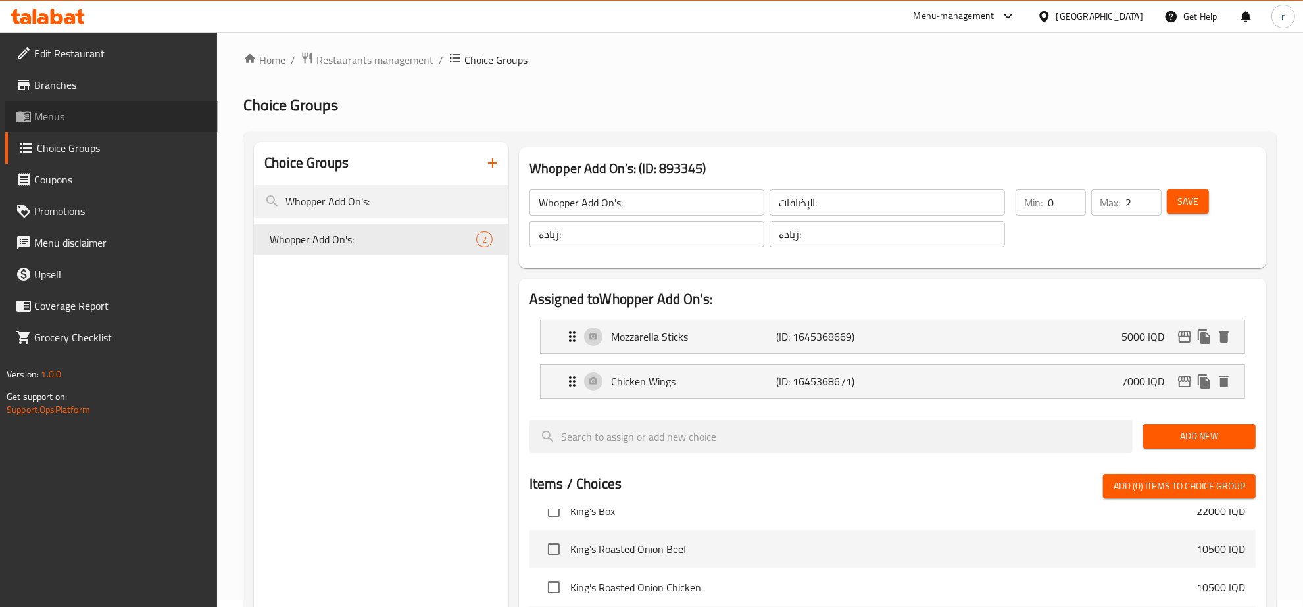
click at [93, 128] on link "Menus" at bounding box center [111, 117] width 212 height 32
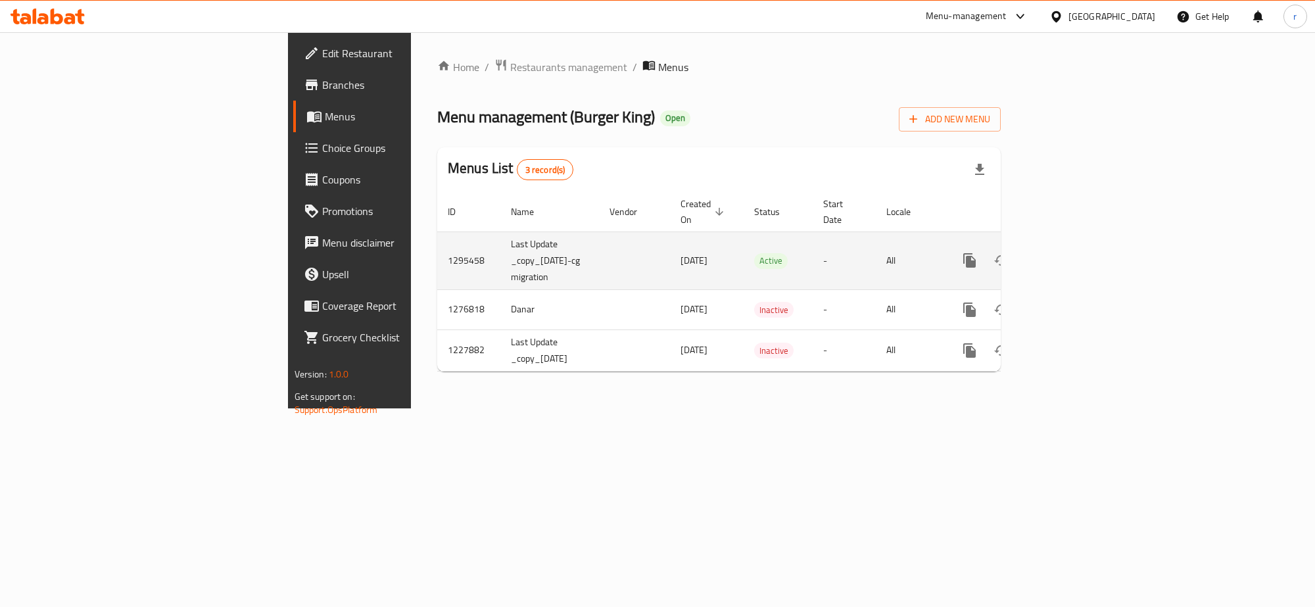
click at [1080, 245] on link "enhanced table" at bounding box center [1065, 261] width 32 height 32
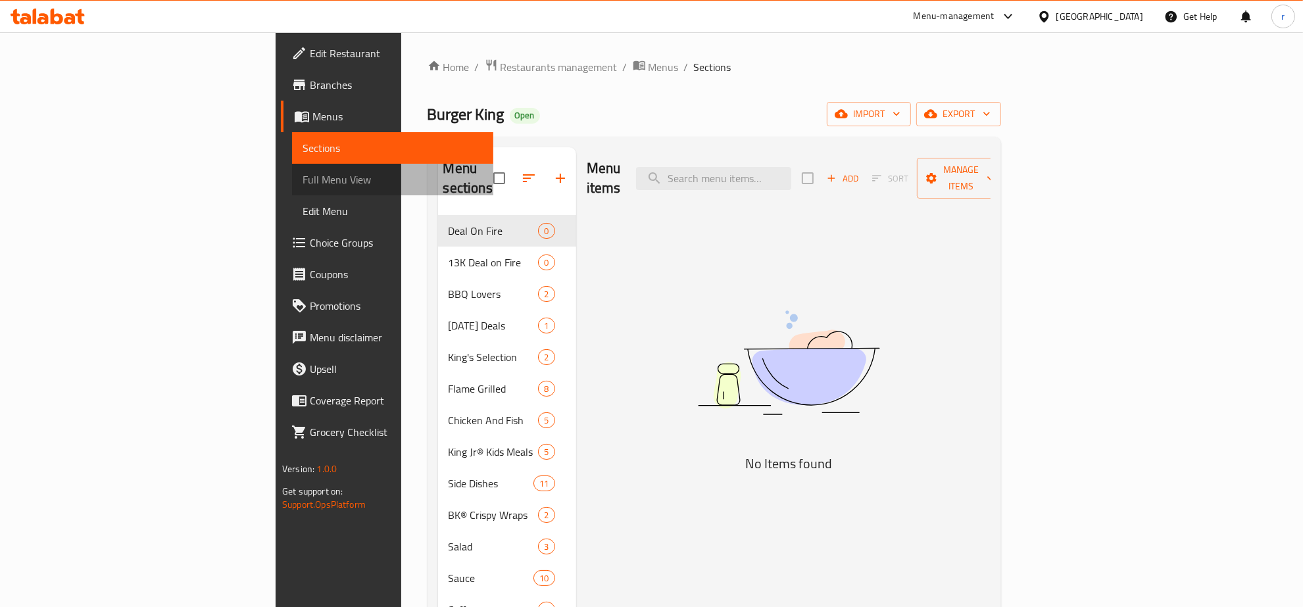
click at [302, 184] on span "Full Menu View" at bounding box center [392, 180] width 180 height 16
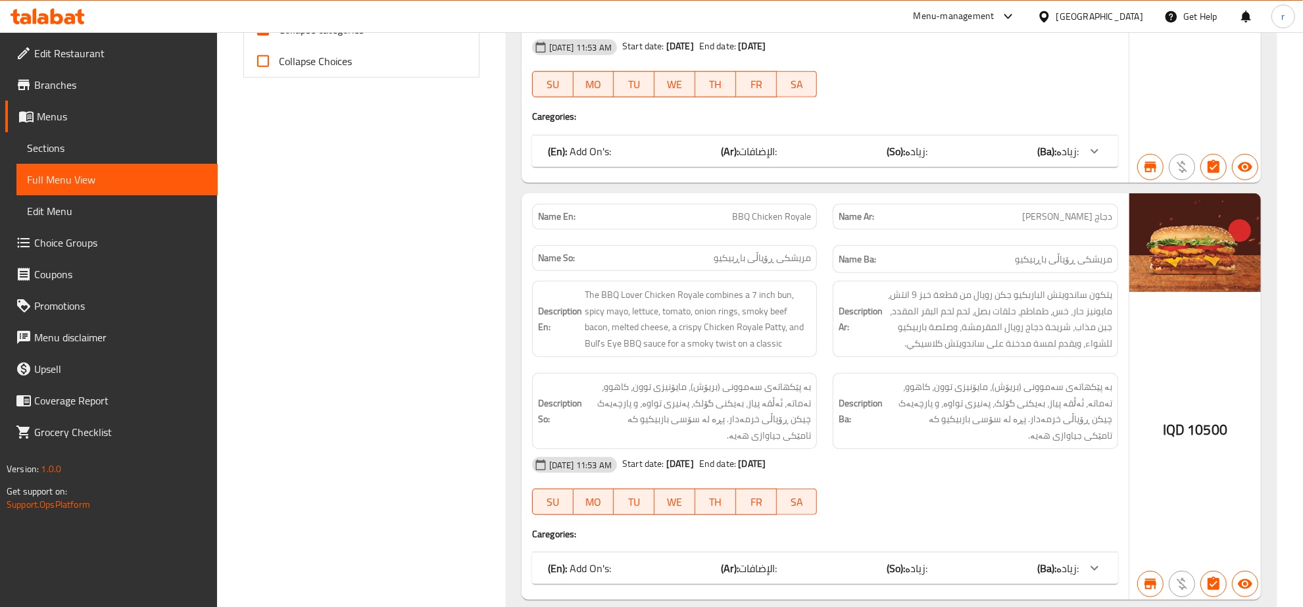
scroll to position [411, 0]
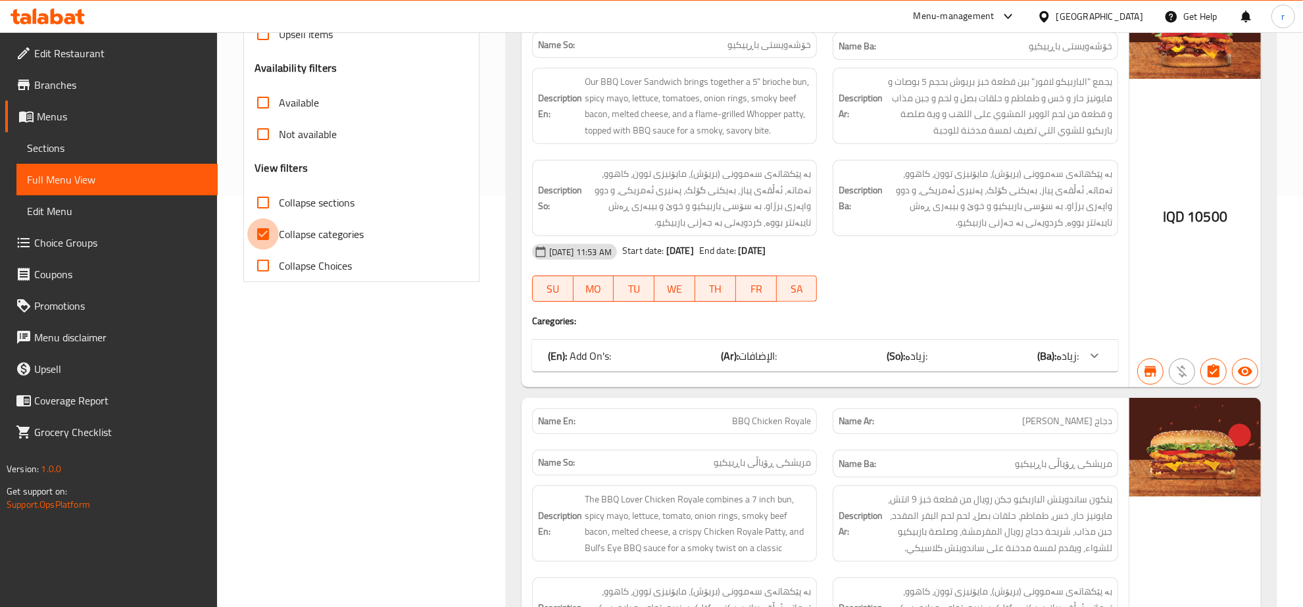
click at [268, 239] on input "Collapse categories" at bounding box center [263, 234] width 32 height 32
checkbox input "false"
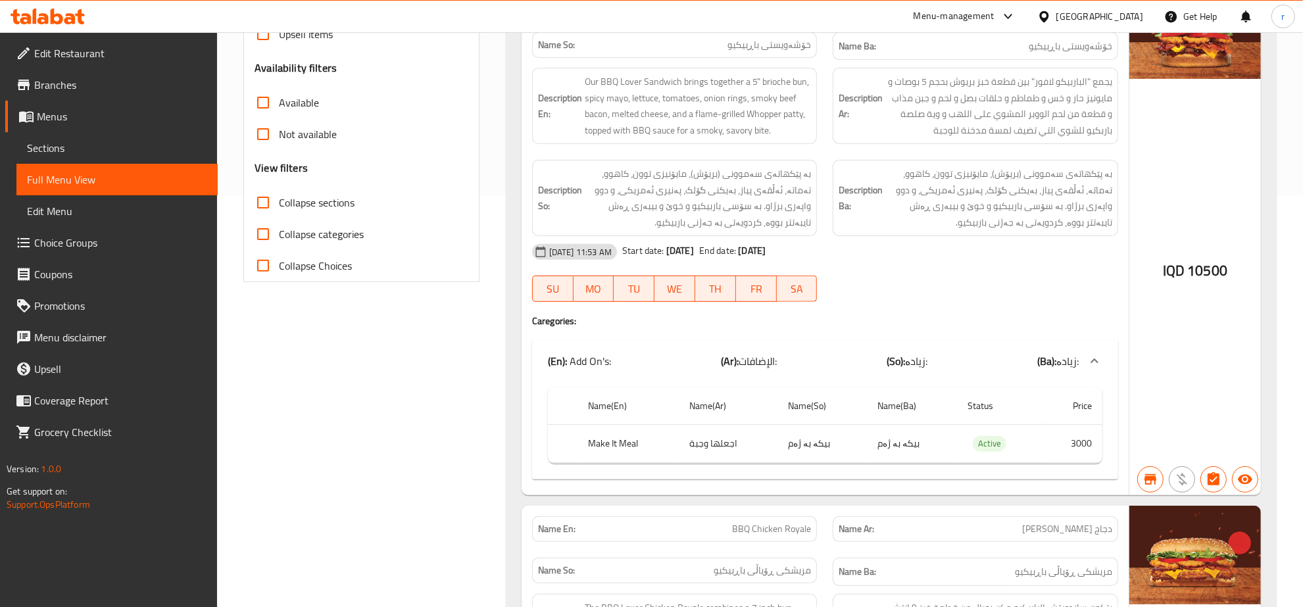
click at [264, 208] on input "Collapse sections" at bounding box center [263, 203] width 32 height 32
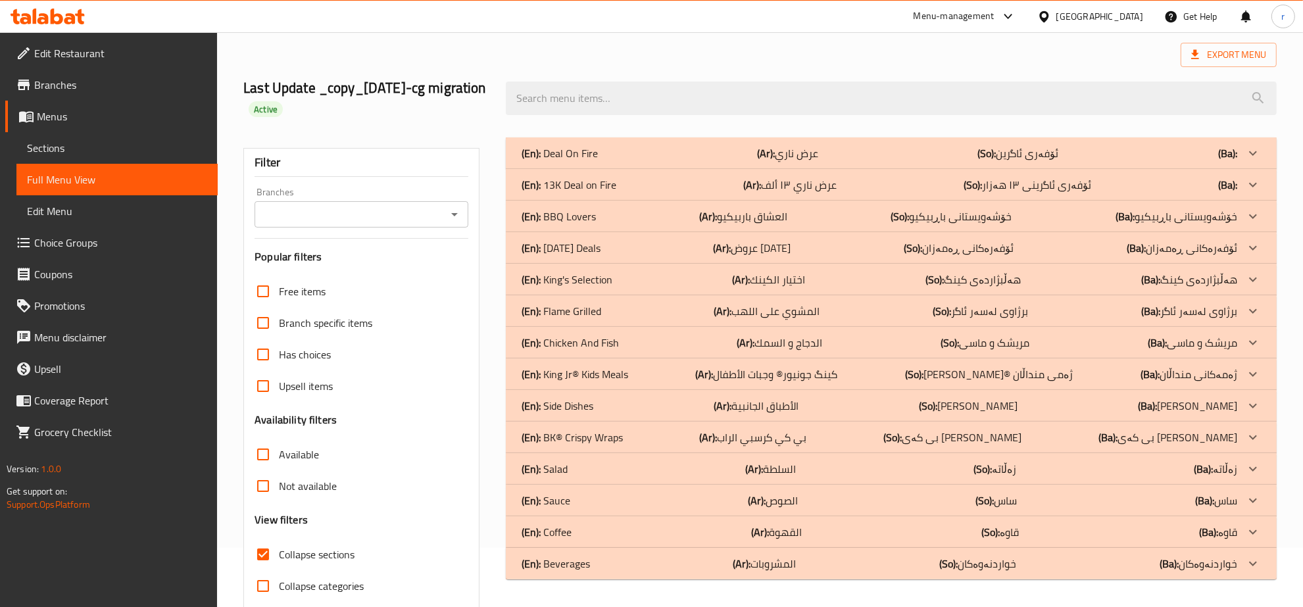
scroll to position [112, 0]
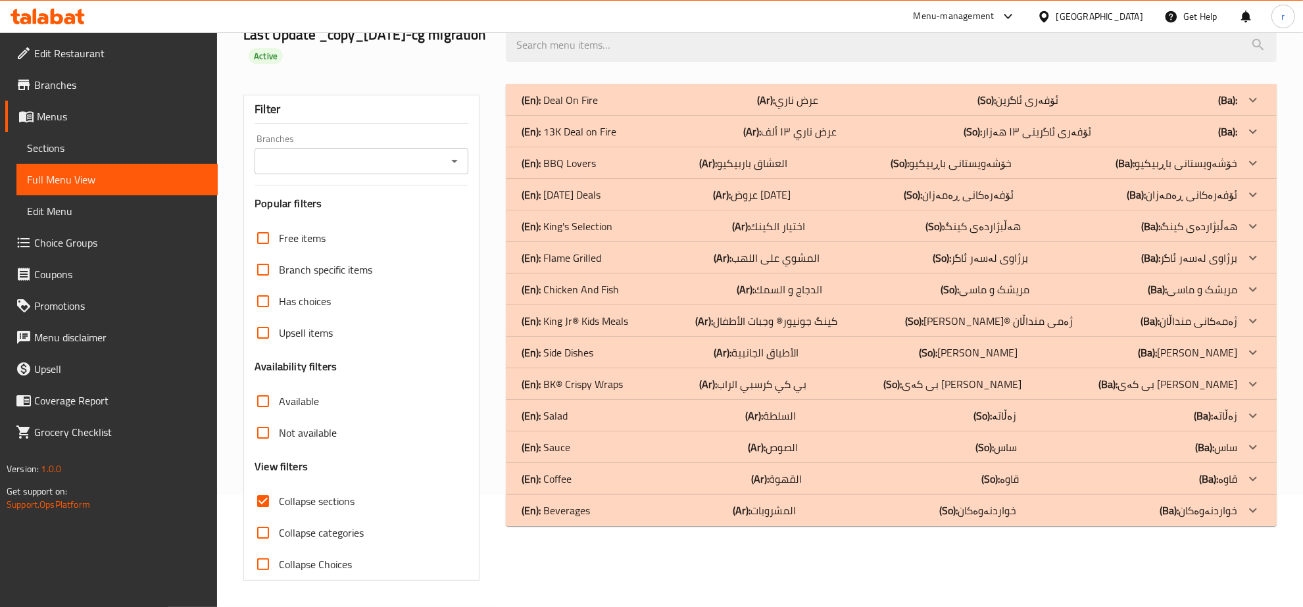
click at [266, 508] on input "Collapse sections" at bounding box center [263, 501] width 32 height 32
checkbox input "false"
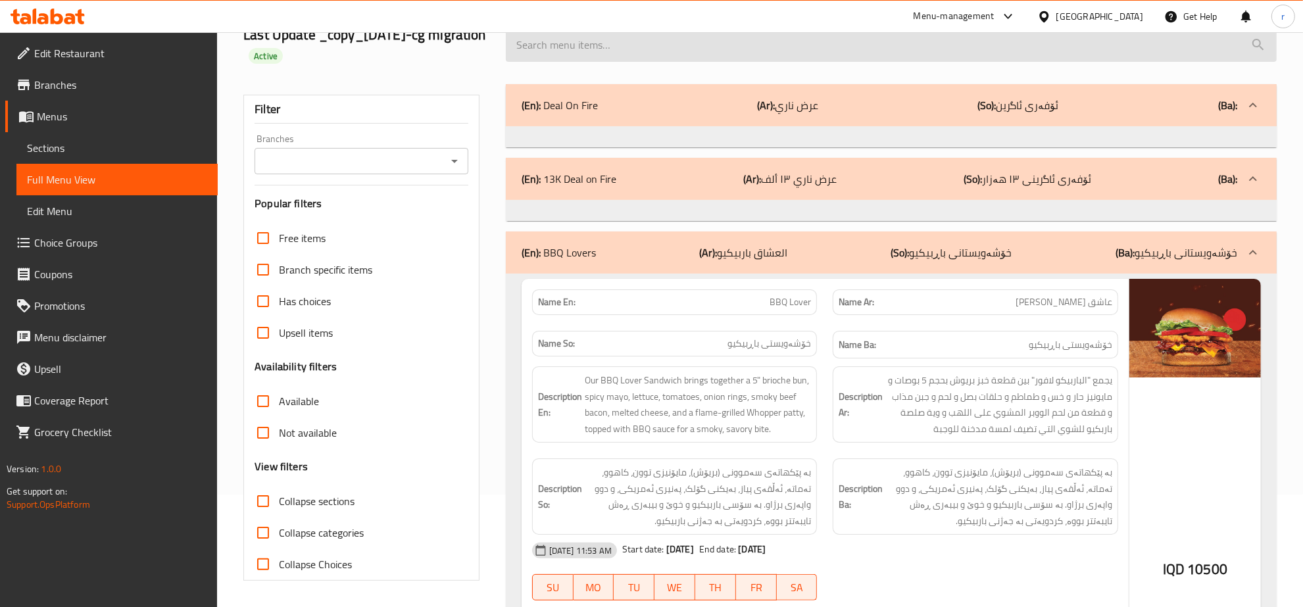
drag, startPoint x: 727, startPoint y: 51, endPoint x: 745, endPoint y: 53, distance: 18.5
click at [727, 51] on input "search" at bounding box center [891, 45] width 771 height 34
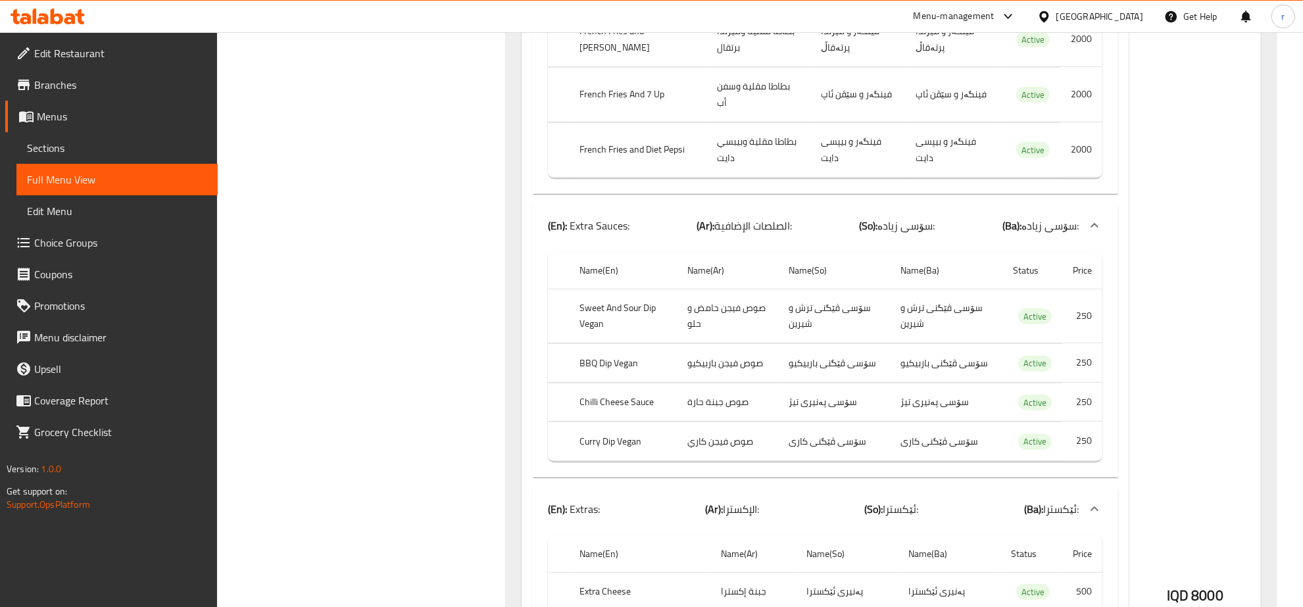
scroll to position [0, 0]
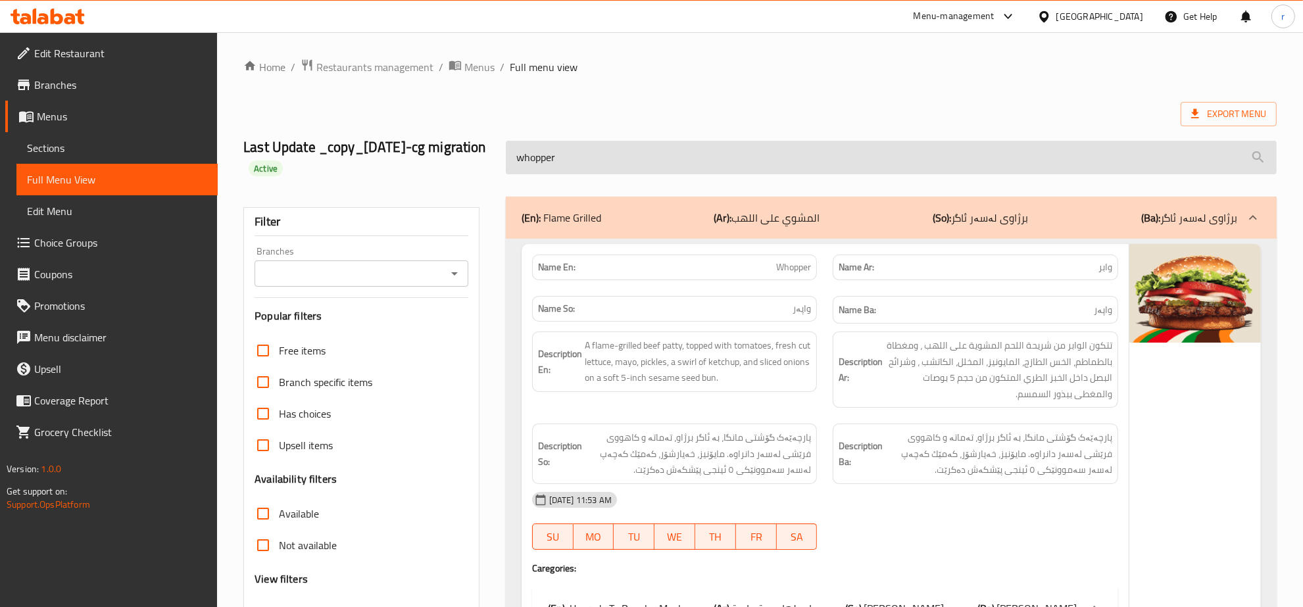
click at [660, 169] on input "whopper" at bounding box center [891, 158] width 771 height 34
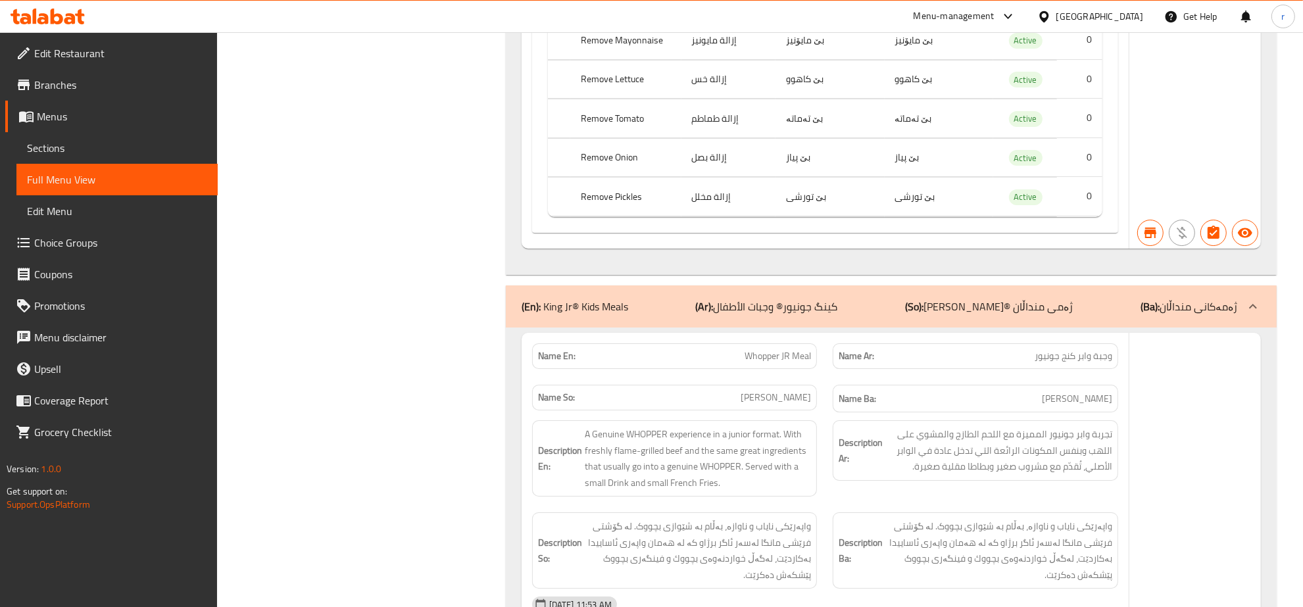
scroll to position [5069, 0]
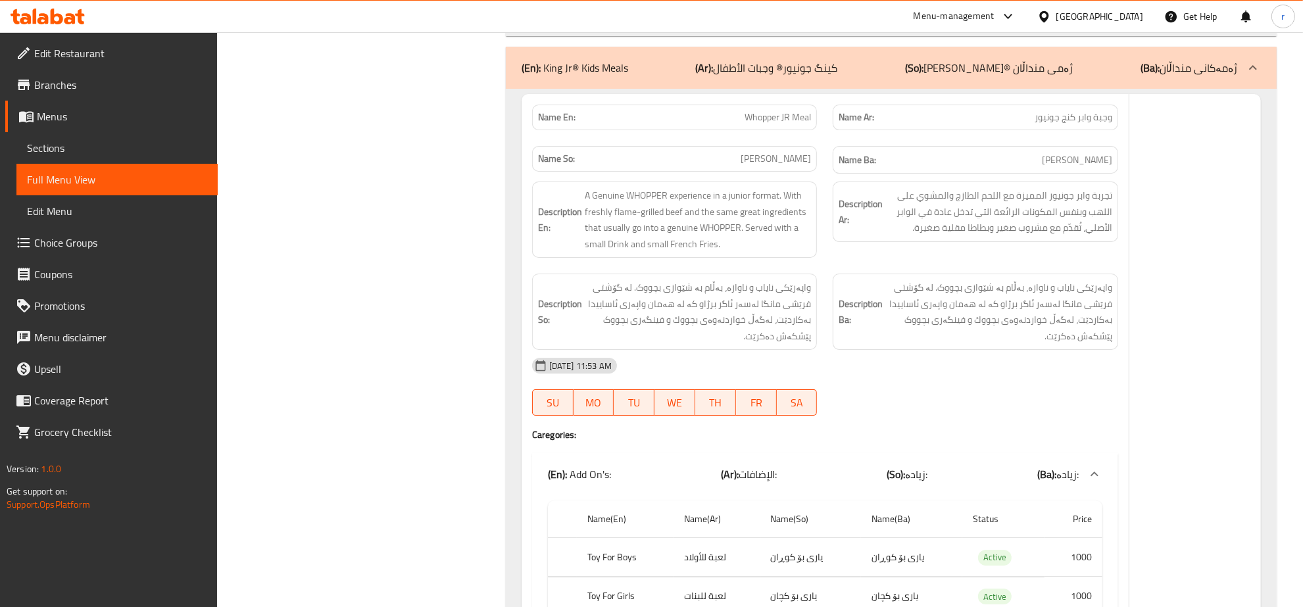
type input "whopper"
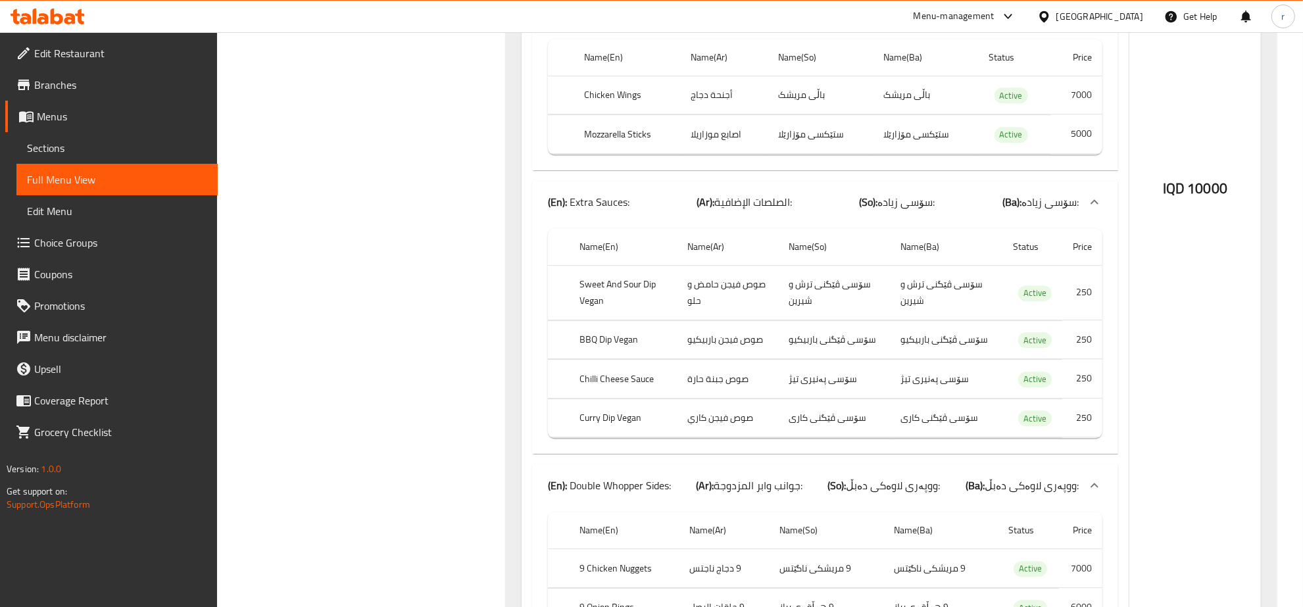
scroll to position [3838, 0]
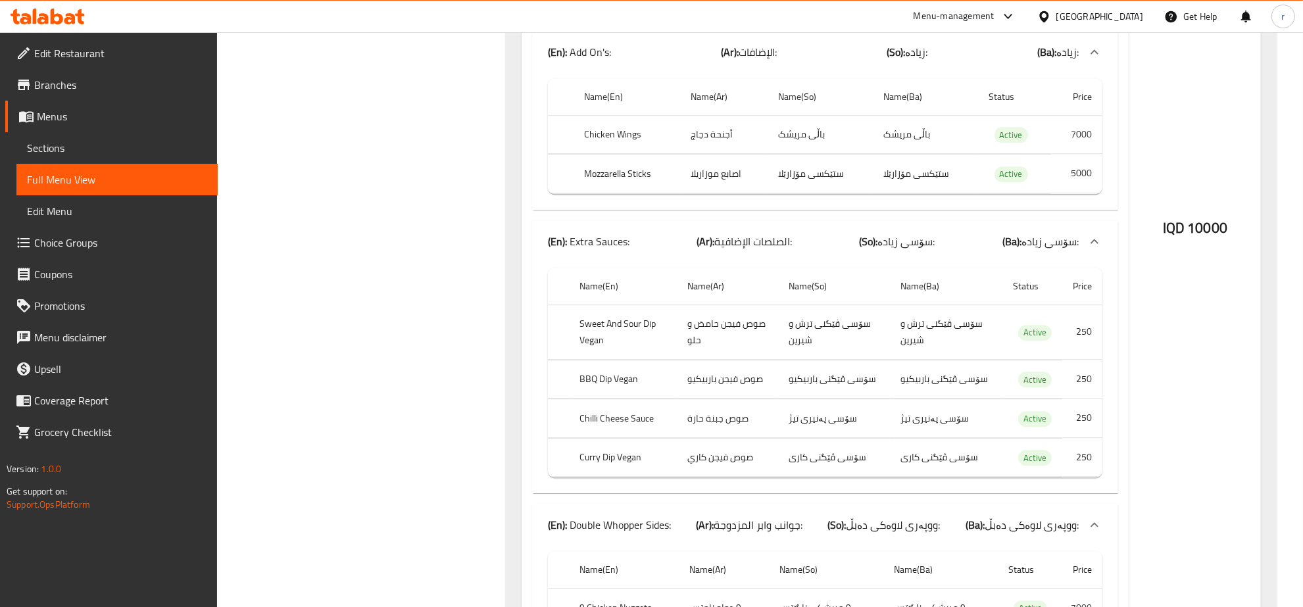
click at [70, 23] on icon at bounding box center [69, 18] width 11 height 11
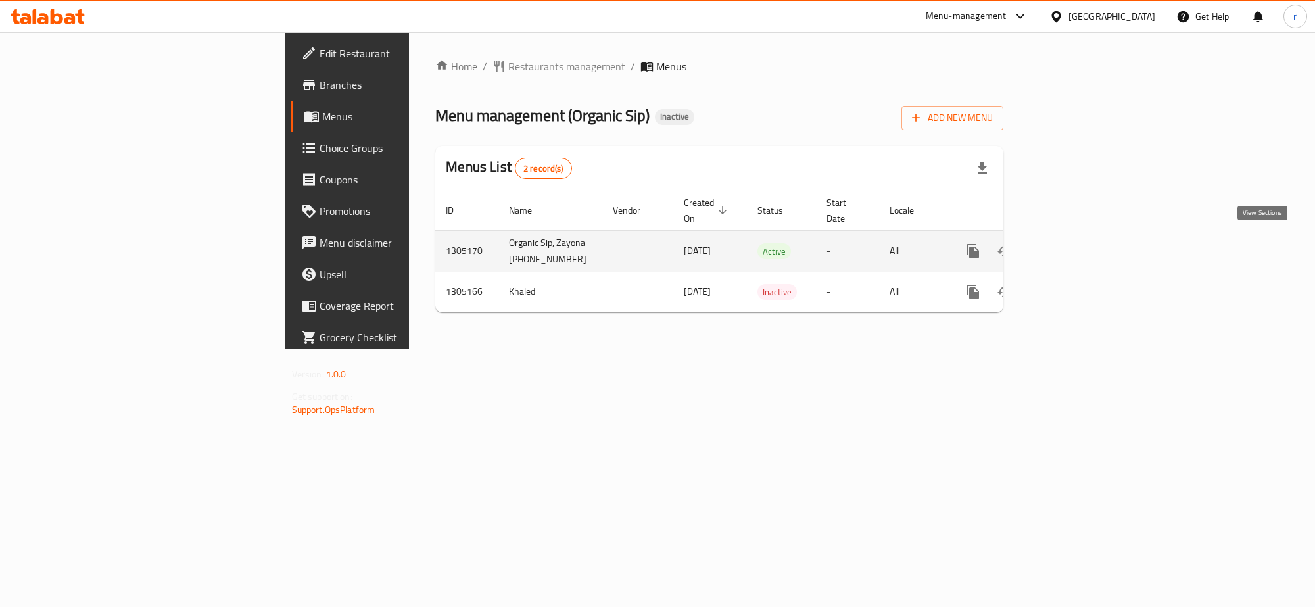
click at [1076, 243] on icon "enhanced table" at bounding box center [1068, 251] width 16 height 16
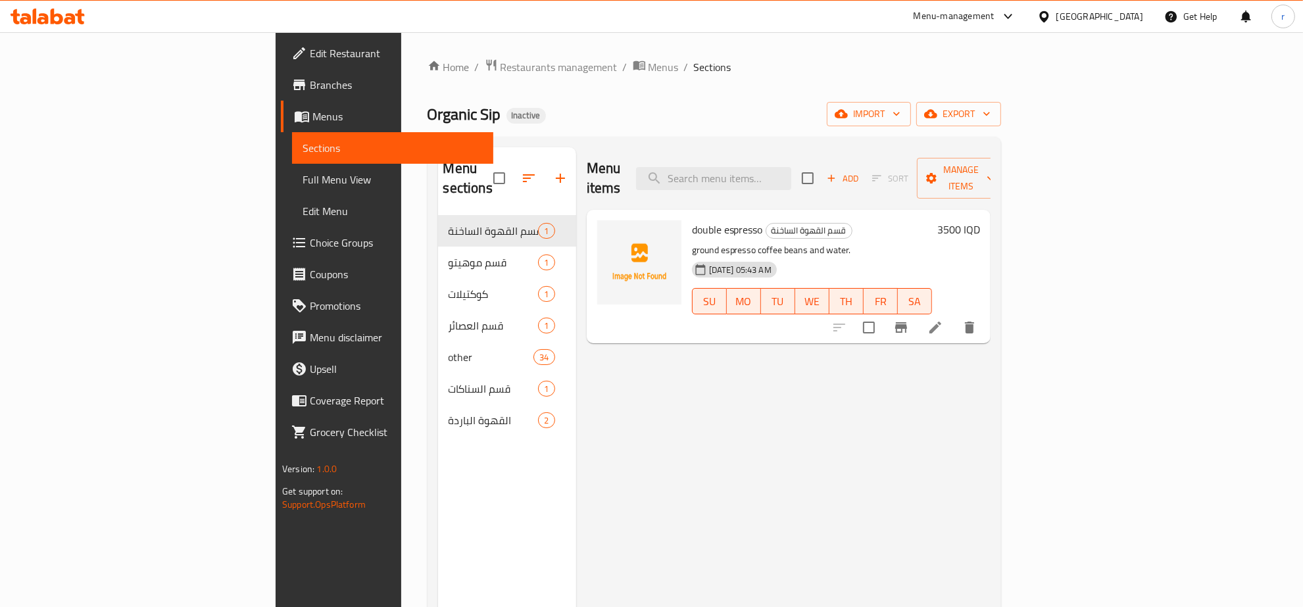
click at [640, 456] on div "Menu items Add Sort Manage items double espresso قسم القهوة الساخنة ground espr…" at bounding box center [783, 450] width 414 height 607
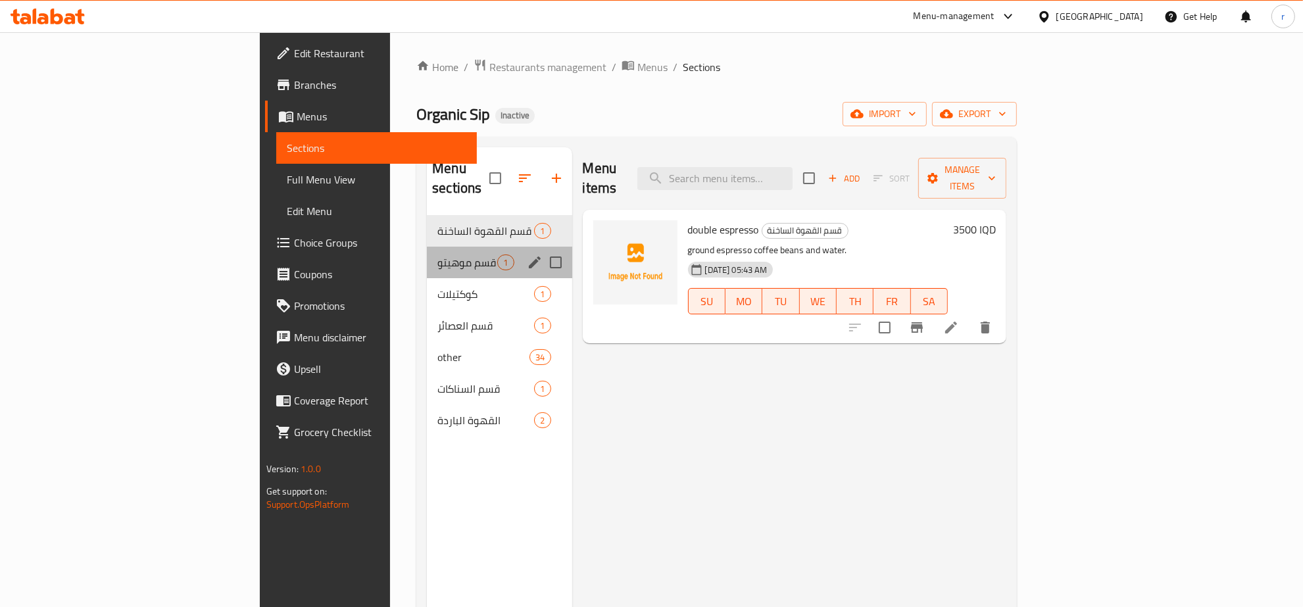
click at [427, 252] on div "قسم موهيتو 1" at bounding box center [499, 263] width 145 height 32
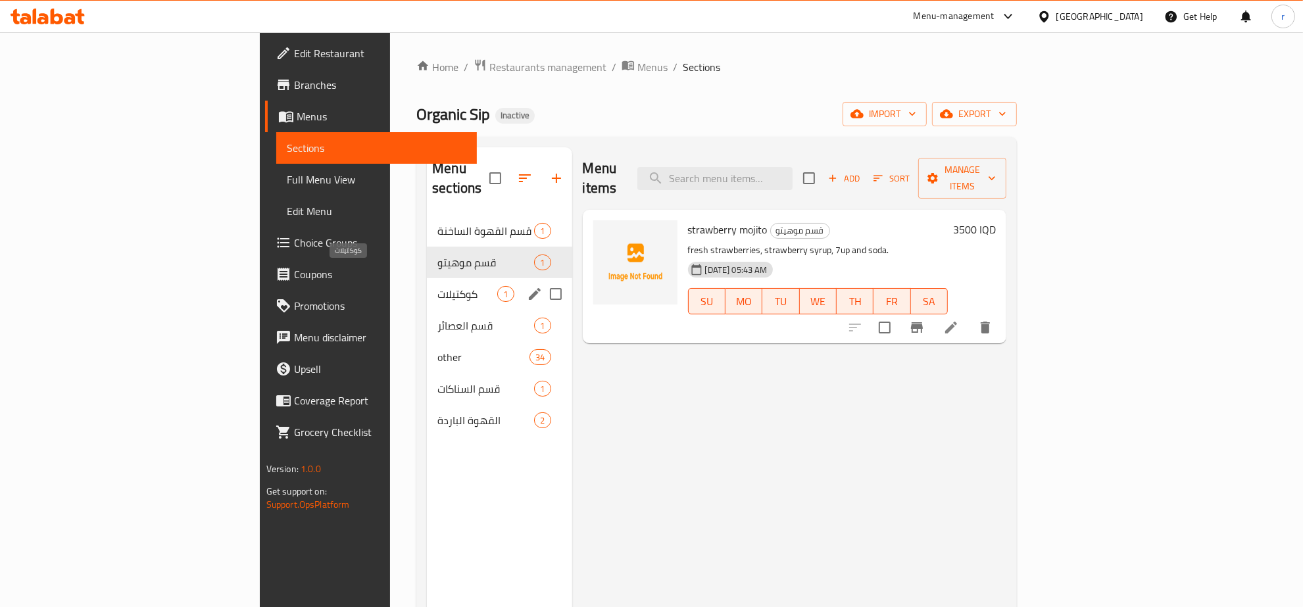
click at [437, 286] on span "كوكتيلات" at bounding box center [467, 294] width 60 height 16
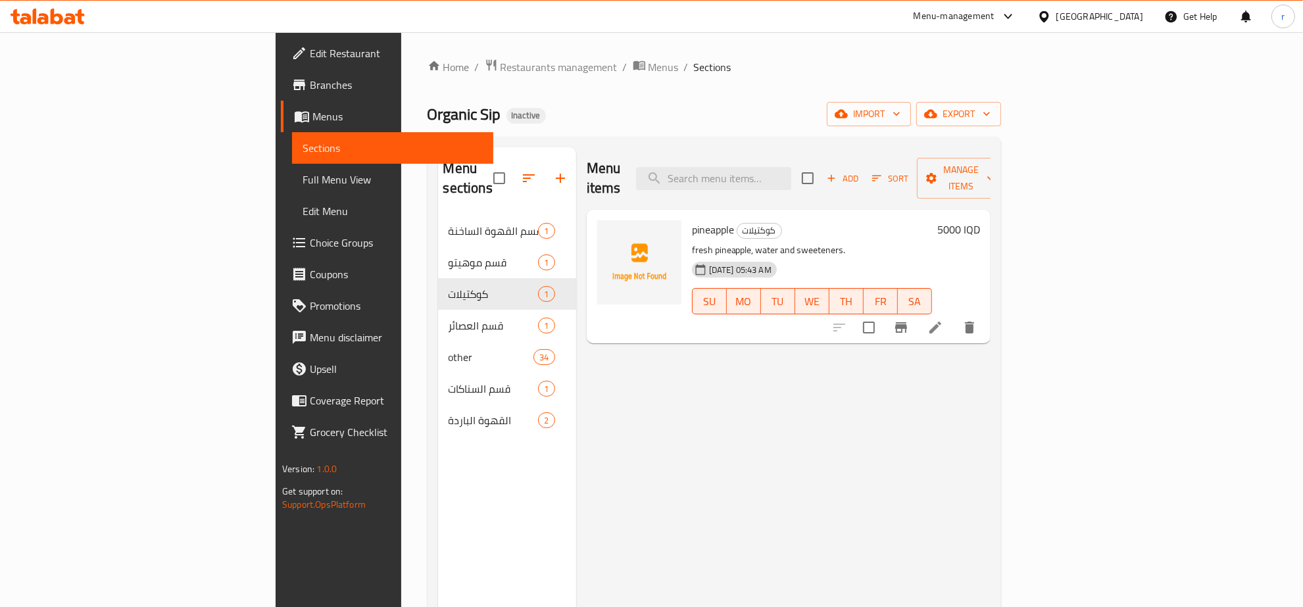
click at [590, 378] on div "Menu items Add Sort Manage items pineapple كوكتيلات fresh pineapple, water and …" at bounding box center [783, 450] width 414 height 607
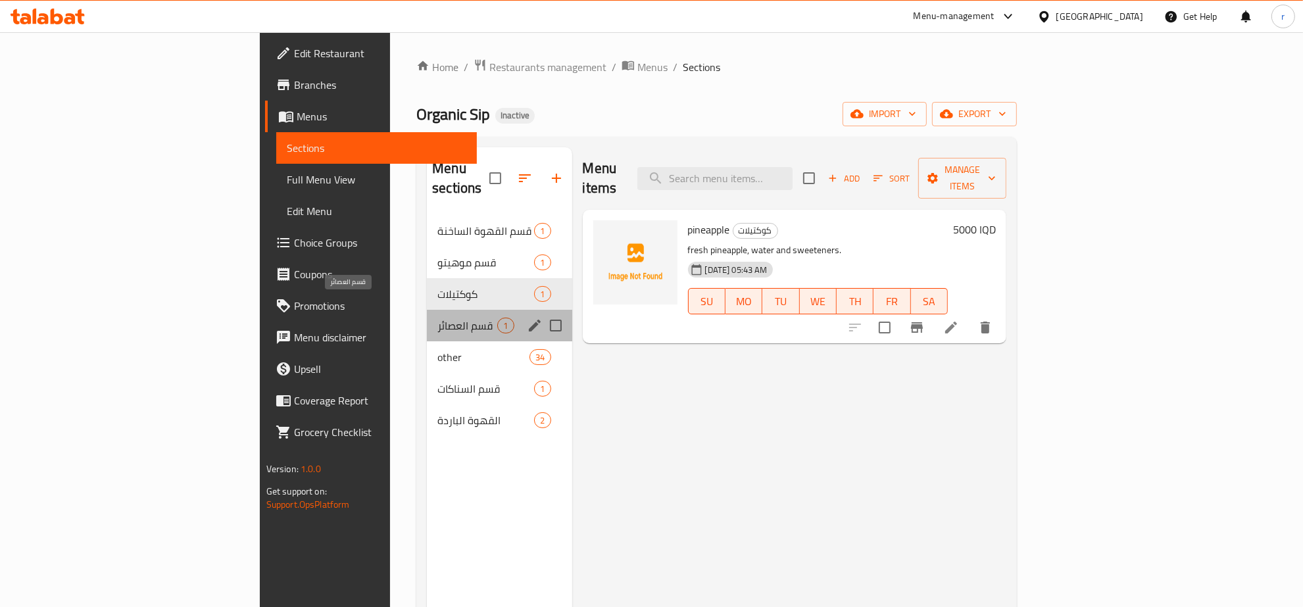
click at [437, 318] on span "قسم العصائر" at bounding box center [467, 326] width 60 height 16
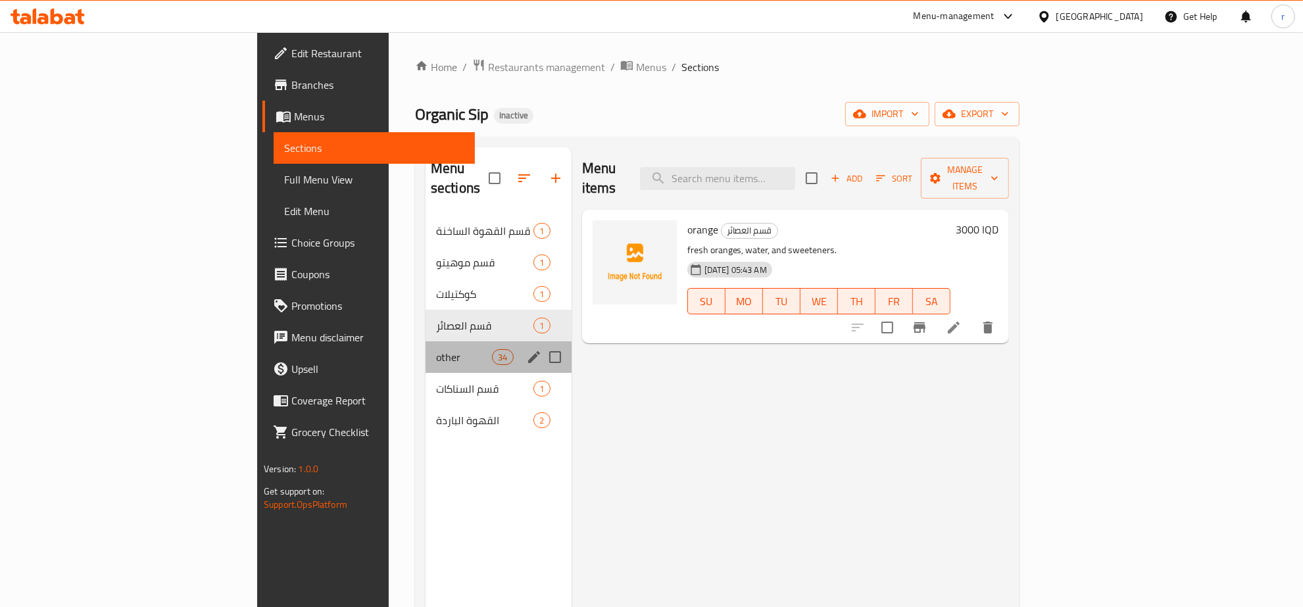
click at [425, 346] on div "other 34" at bounding box center [498, 357] width 146 height 32
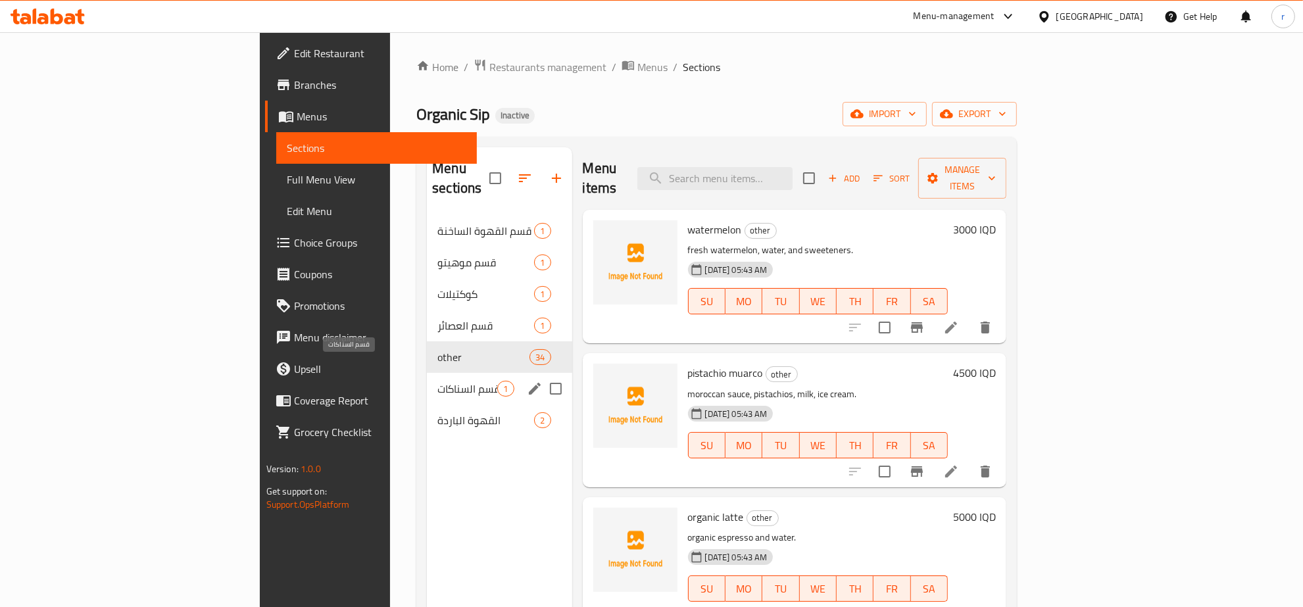
click at [437, 381] on span "قسم السناكات" at bounding box center [467, 389] width 60 height 16
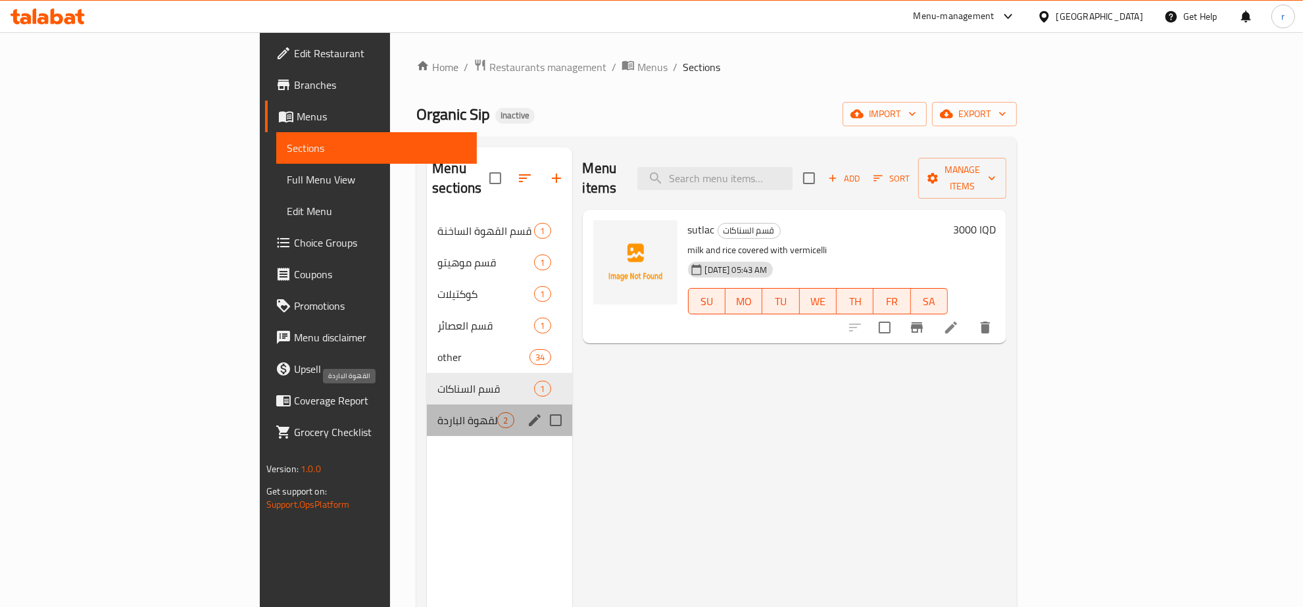
click at [437, 412] on span "القهوة الباردة" at bounding box center [467, 420] width 60 height 16
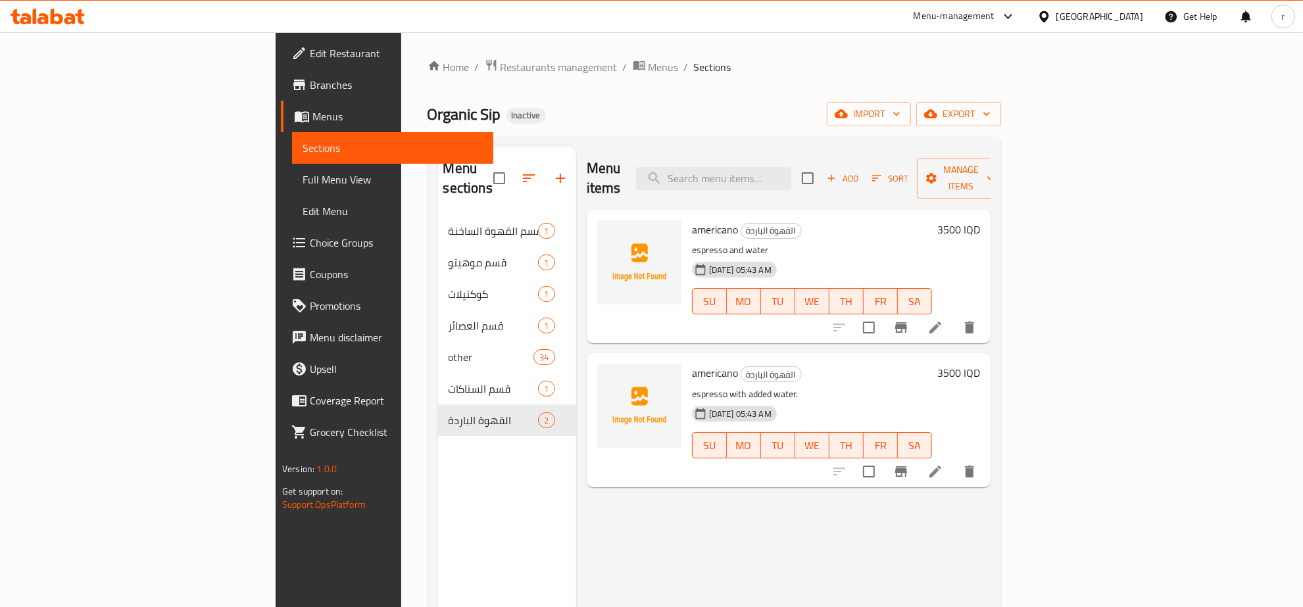
click at [651, 550] on div "Menu items Add Sort Manage items americano القهوة الباردة espresso and water 12…" at bounding box center [783, 450] width 414 height 607
click at [438, 529] on div "Menu sections قسم القهوة الساخنة 1 قسم موهيتو 1 كوكتيلات 1 قسم العصائر 1 other …" at bounding box center [507, 450] width 138 height 607
click at [310, 57] on span "Edit Restaurant" at bounding box center [396, 53] width 173 height 16
